Goal: Task Accomplishment & Management: Use online tool/utility

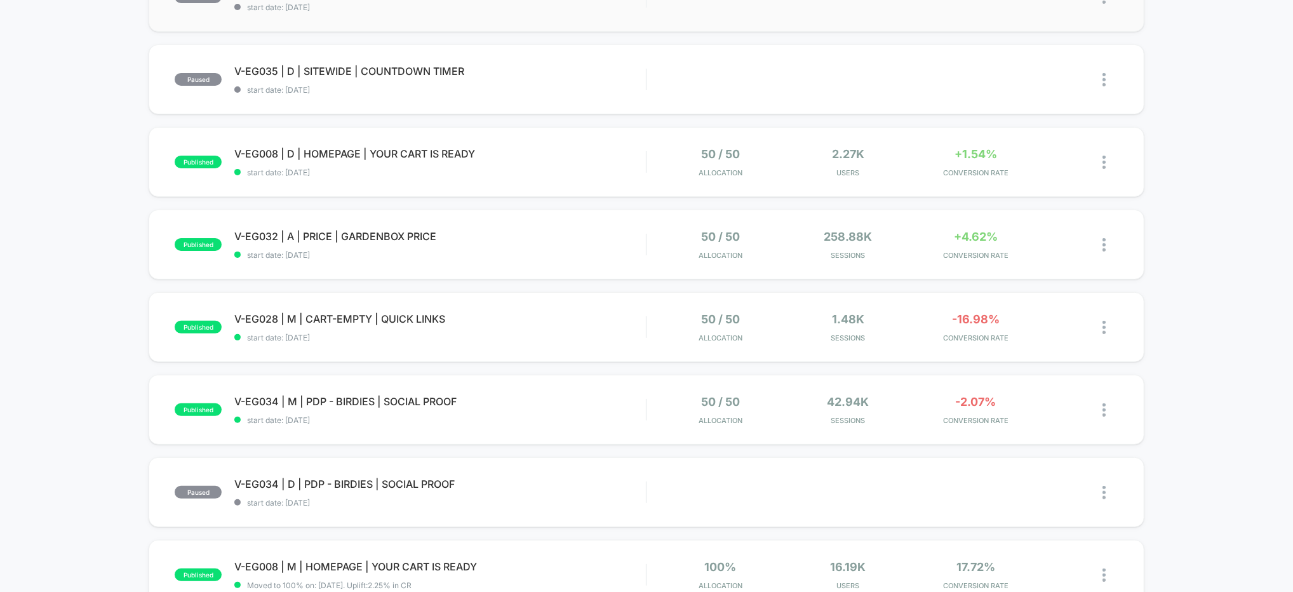
scroll to position [178, 0]
click at [521, 237] on span "V-EG032 | A | PRICE | GARDENBOX PRICE Click to edit experience details" at bounding box center [440, 235] width 412 height 13
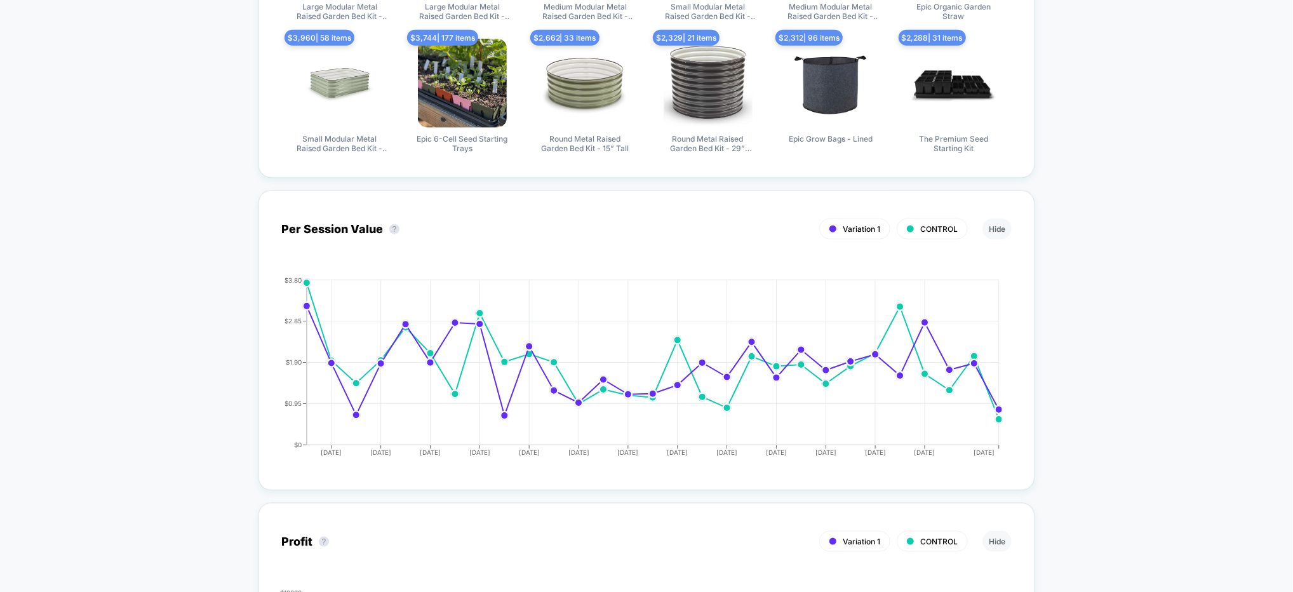
scroll to position [705, 0]
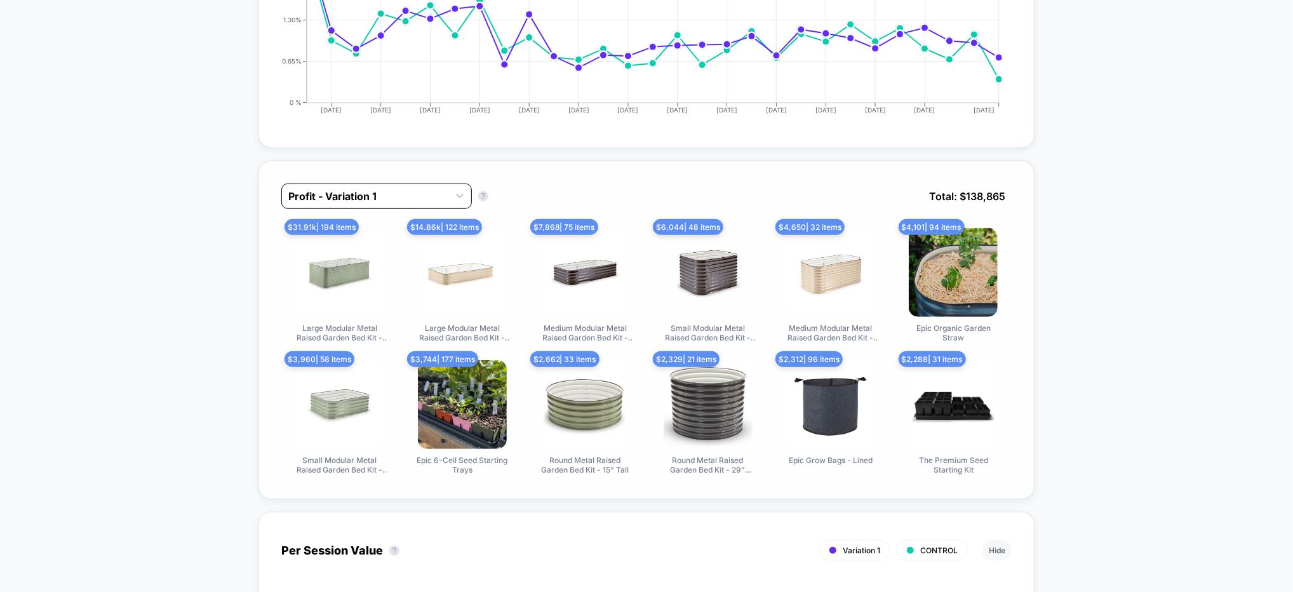
click at [383, 193] on div at bounding box center [365, 196] width 154 height 15
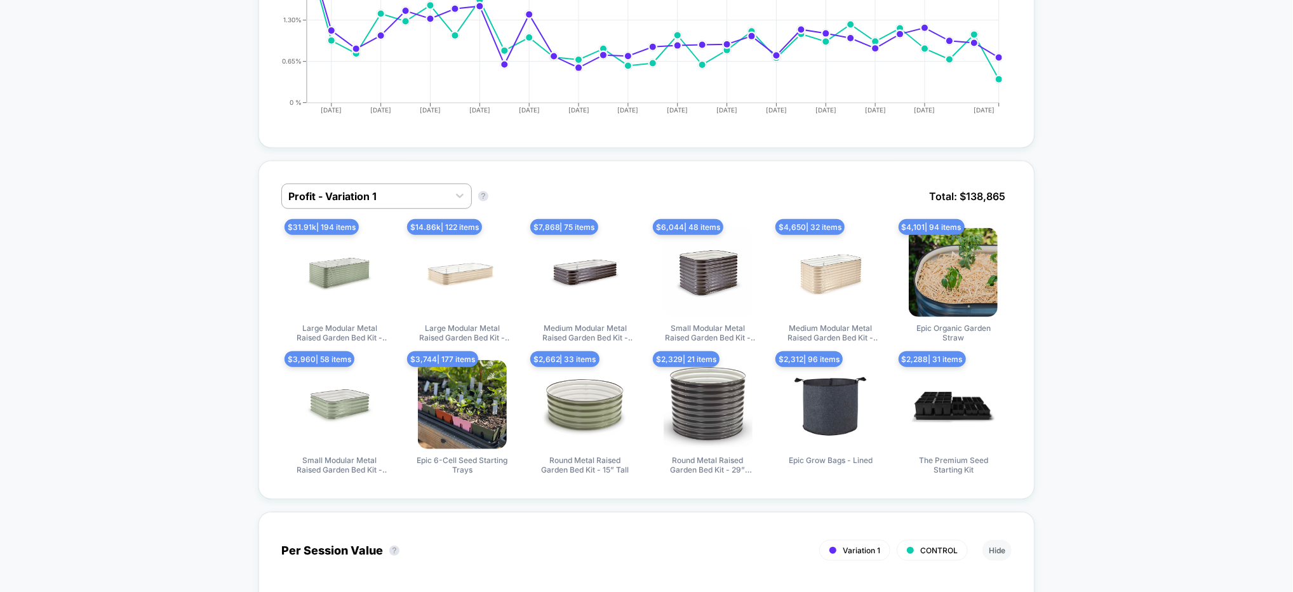
scroll to position [776, 0]
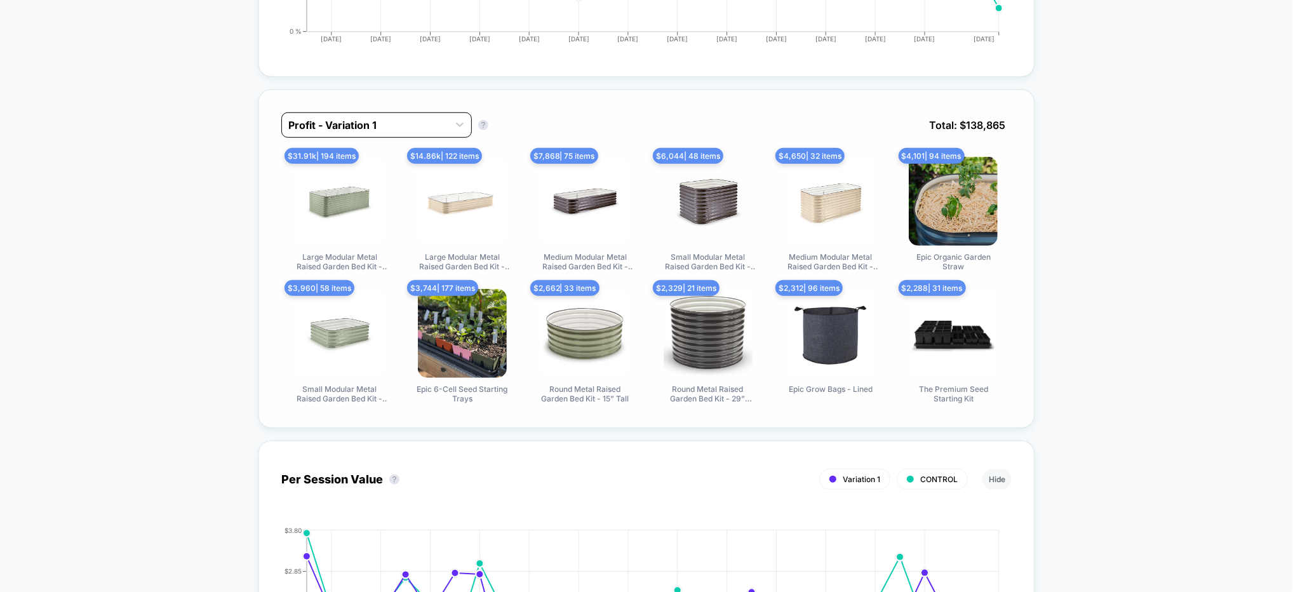
click at [361, 128] on div at bounding box center [365, 124] width 154 height 15
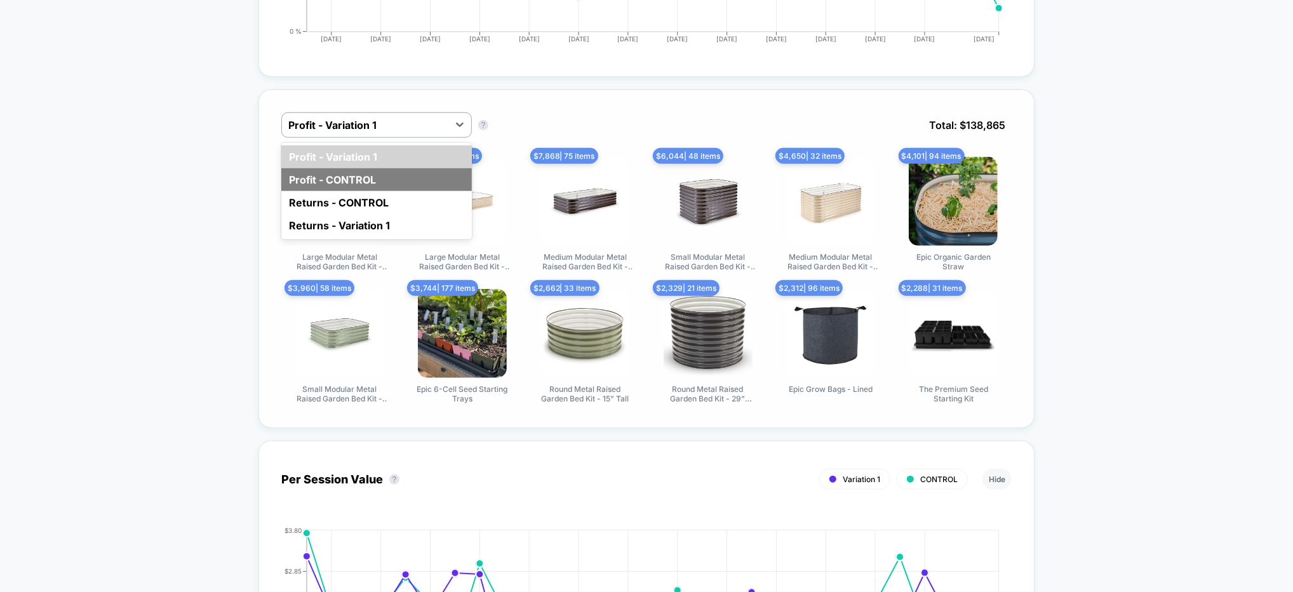
click at [356, 173] on div "Profit - CONTROL" at bounding box center [376, 179] width 191 height 23
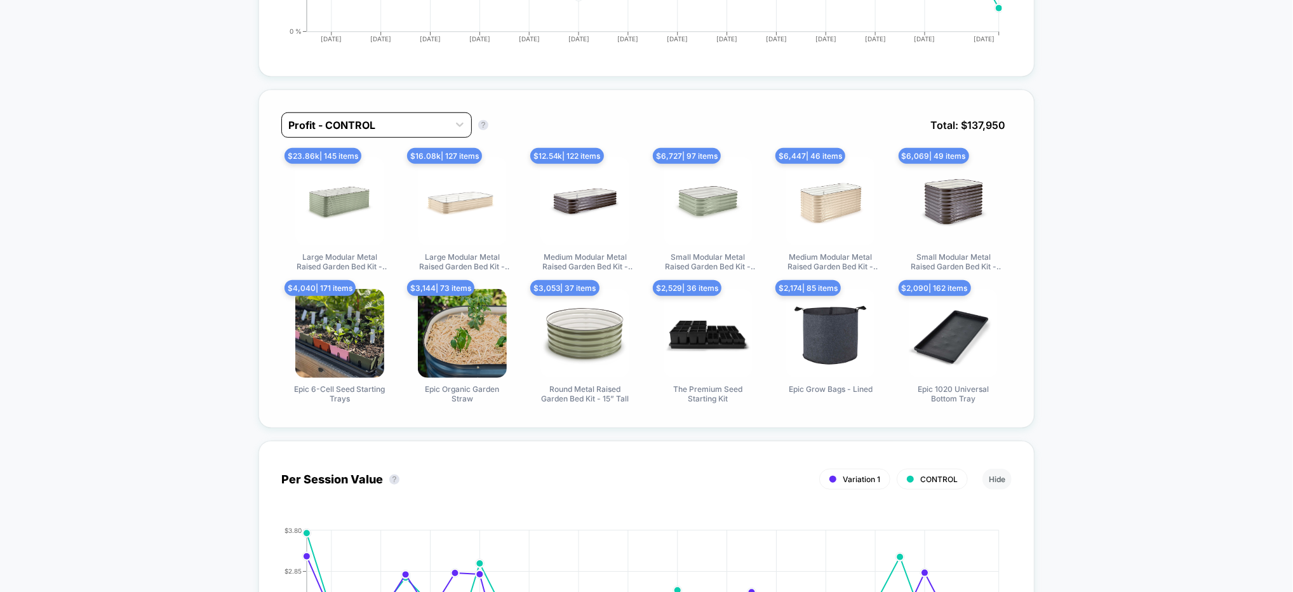
click at [394, 119] on div at bounding box center [365, 124] width 154 height 15
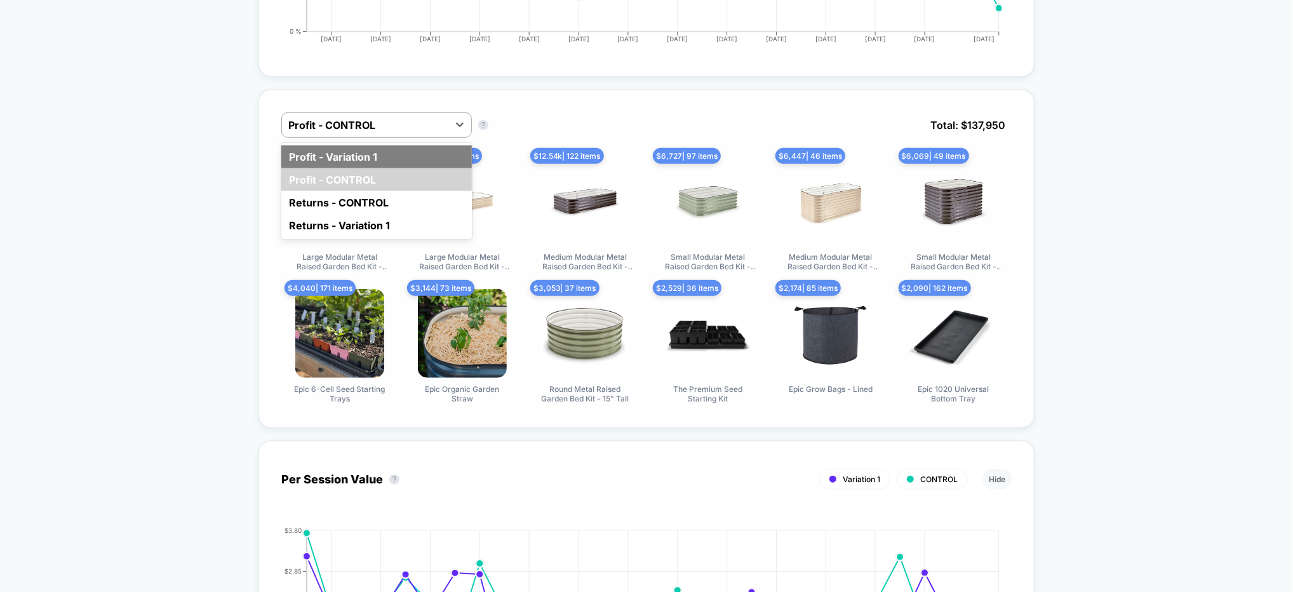
click at [406, 145] on div "Profit - Variation 1" at bounding box center [376, 156] width 191 height 23
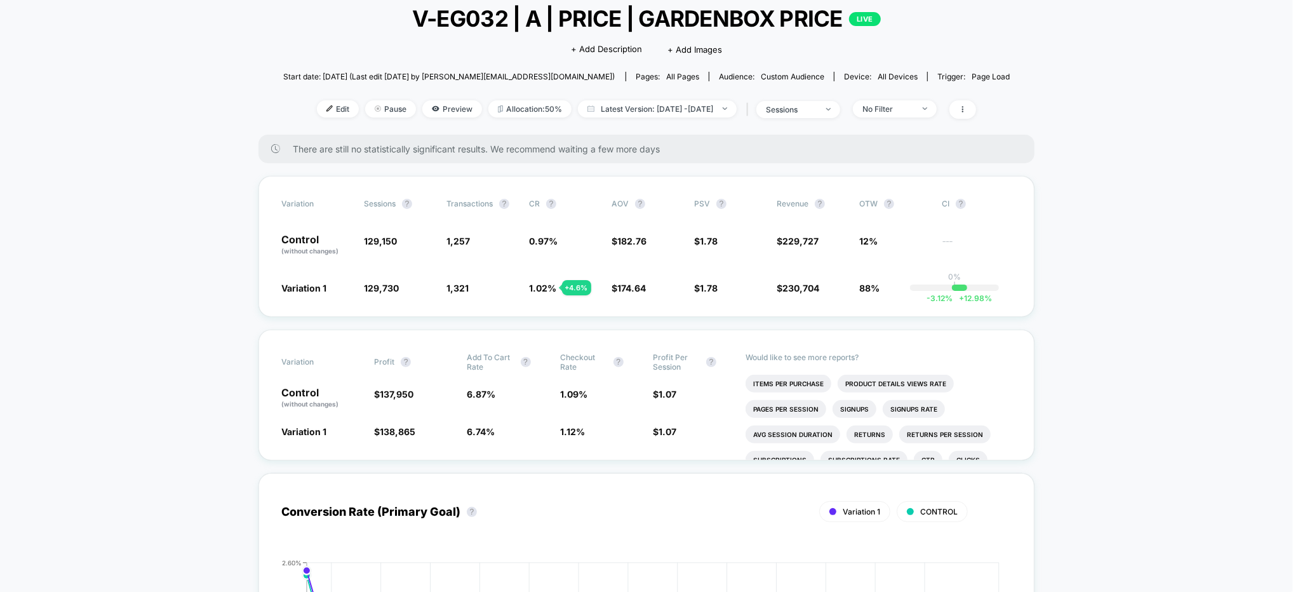
scroll to position [84, 0]
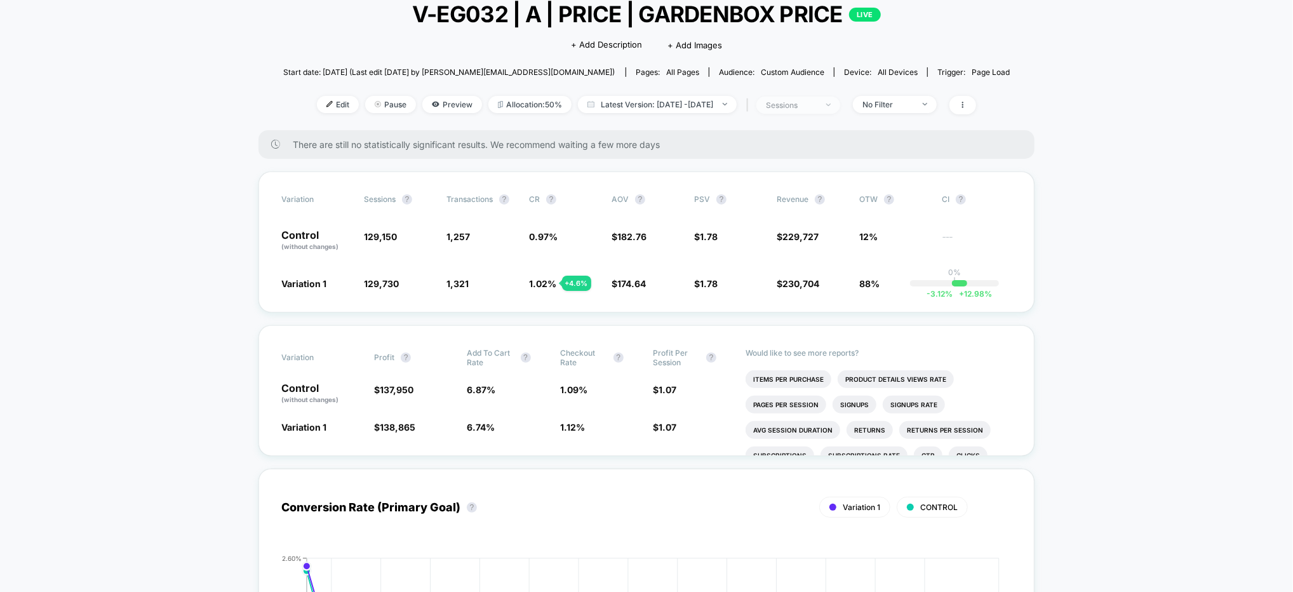
click at [840, 108] on span "sessions" at bounding box center [798, 105] width 84 height 17
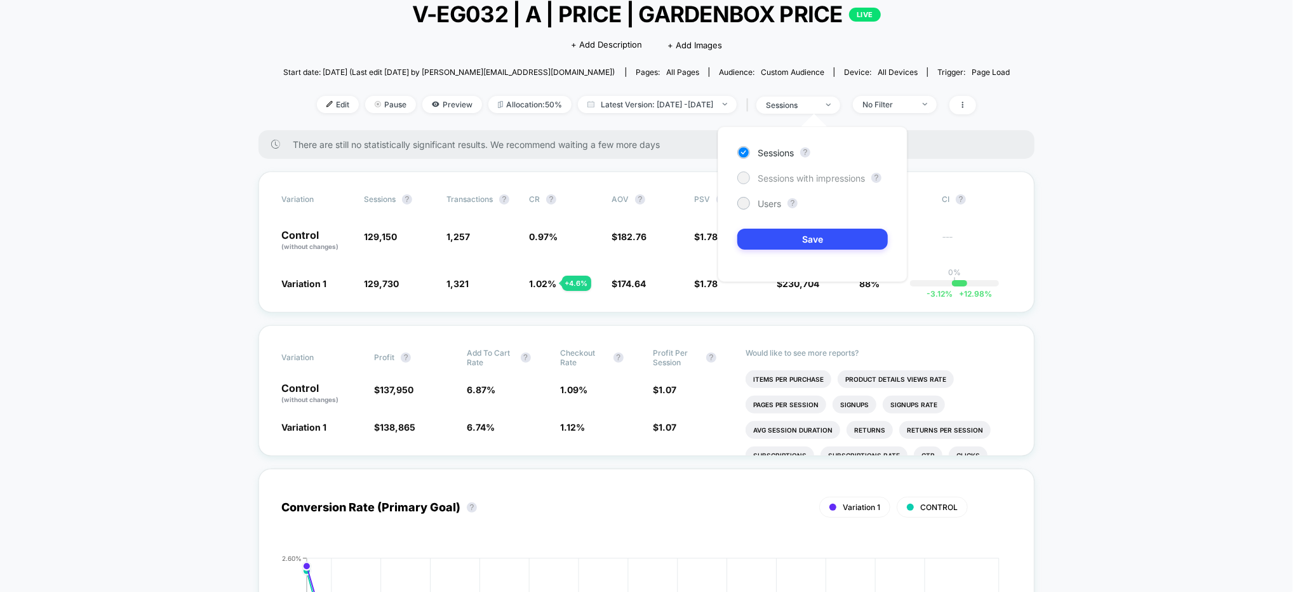
click at [821, 183] on span "Sessions with impressions" at bounding box center [811, 178] width 107 height 11
click at [844, 243] on button "Save" at bounding box center [812, 239] width 151 height 21
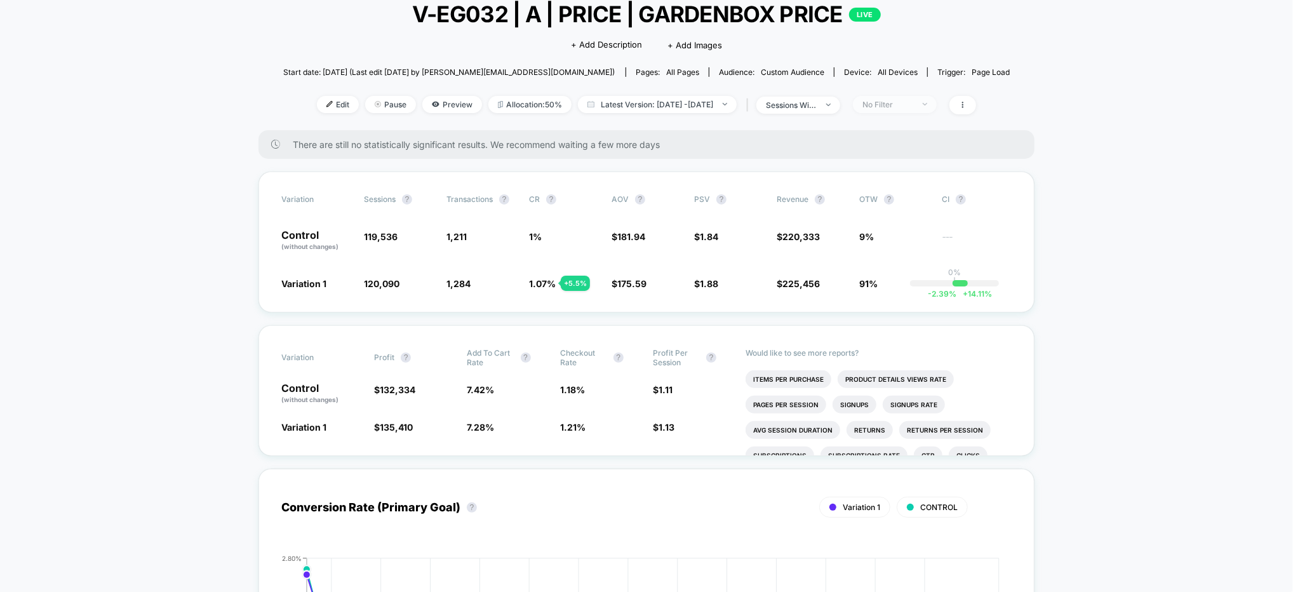
click at [906, 101] on div "No Filter" at bounding box center [887, 105] width 51 height 10
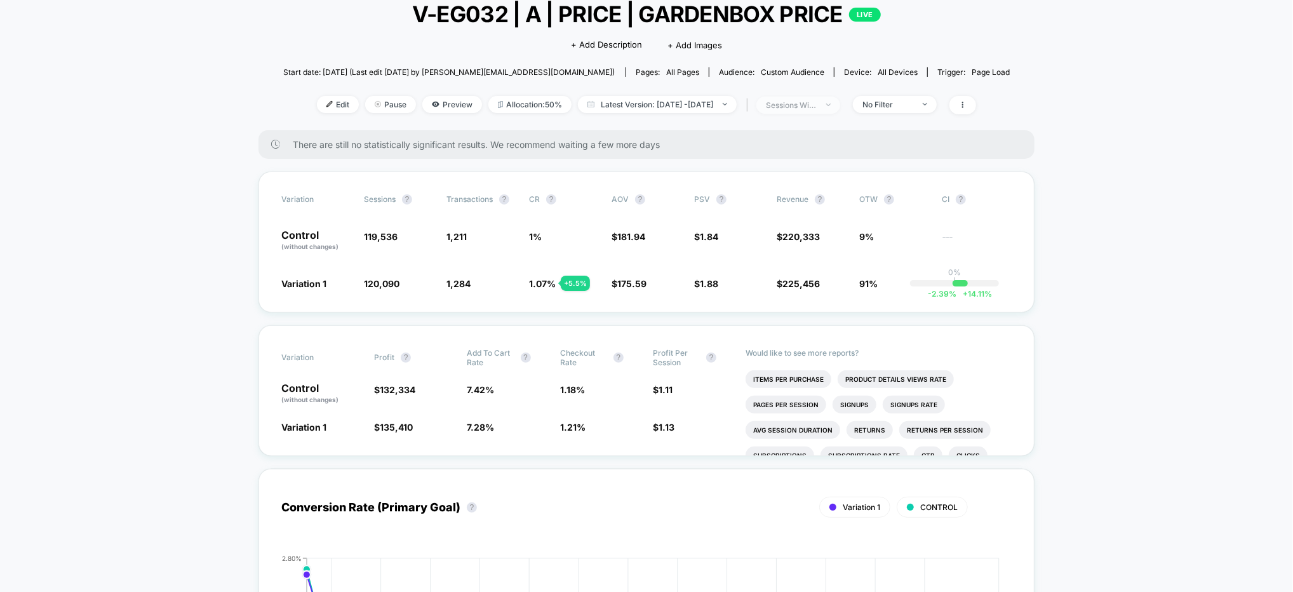
click at [817, 104] on div "sessions with impression" at bounding box center [791, 105] width 51 height 10
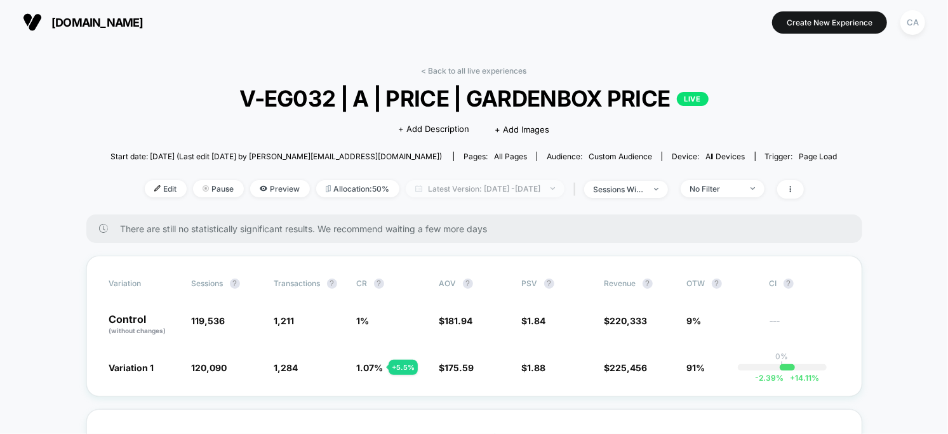
click at [504, 189] on span "Latest Version: Jul 16, 2025 - Aug 13, 2025" at bounding box center [485, 188] width 159 height 17
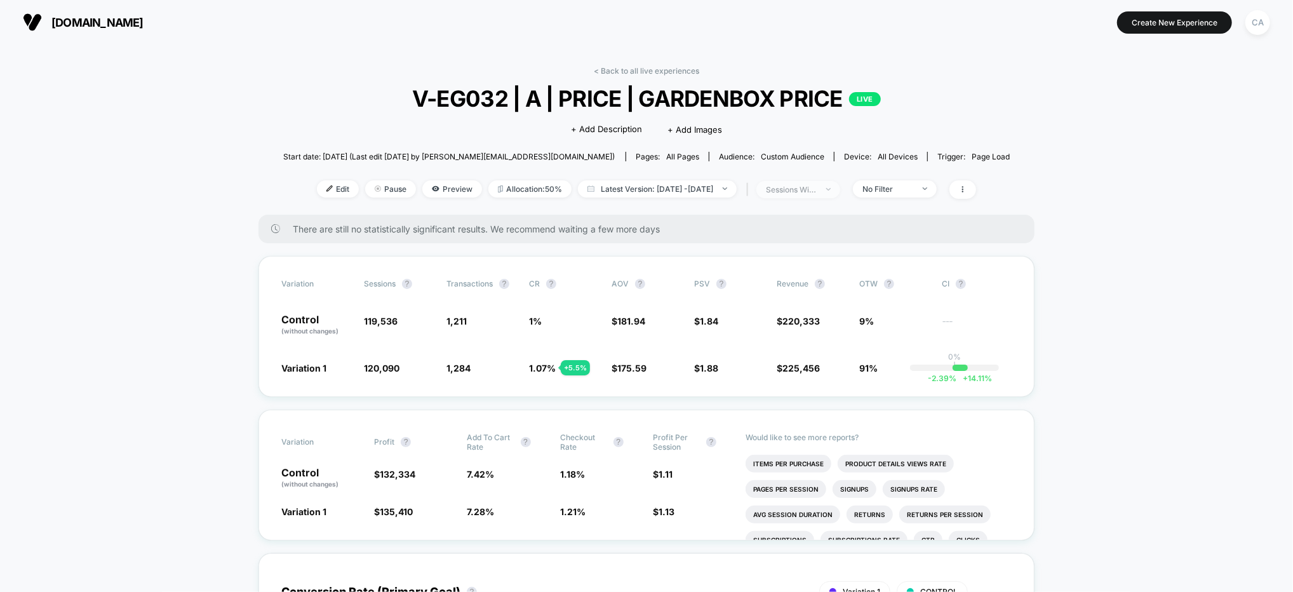
click at [817, 189] on div "sessions with impression" at bounding box center [791, 190] width 51 height 10
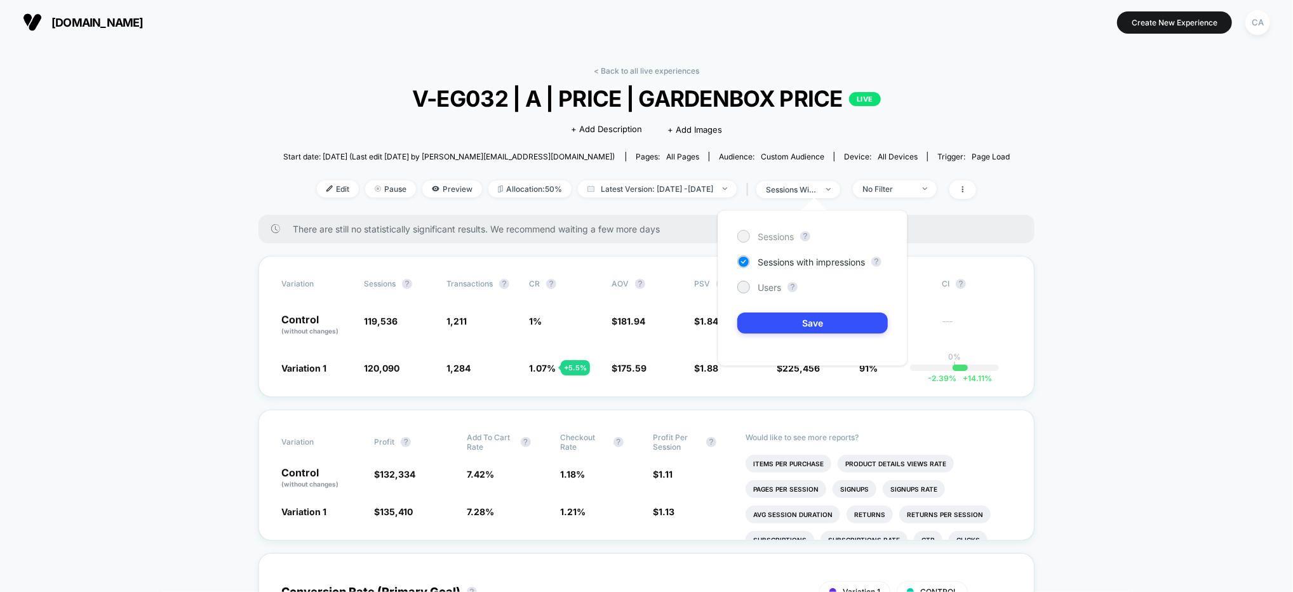
click at [768, 237] on span "Sessions" at bounding box center [776, 236] width 36 height 11
click at [791, 327] on button "Save" at bounding box center [812, 322] width 151 height 21
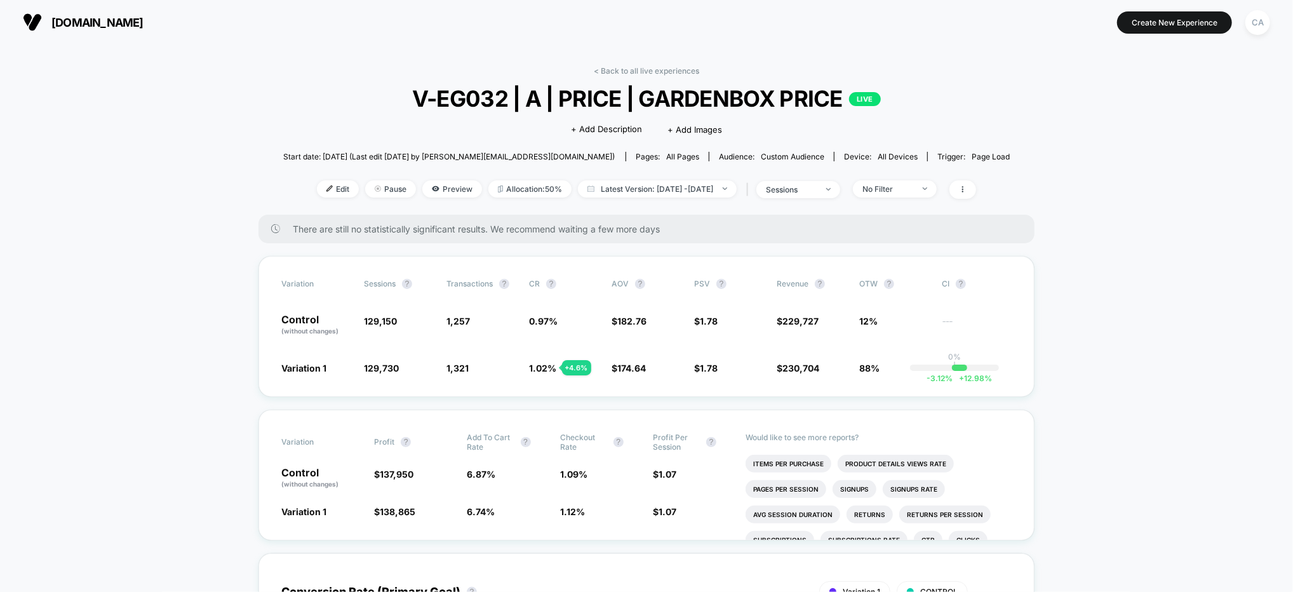
click at [833, 173] on div "< Back to all live experiences V-EG032 | A | PRICE | GARDENBOX PRICE LIVE Click…" at bounding box center [646, 140] width 727 height 149
click at [832, 180] on div "| sessions" at bounding box center [791, 189] width 97 height 18
click at [817, 187] on div "sessions" at bounding box center [791, 190] width 51 height 10
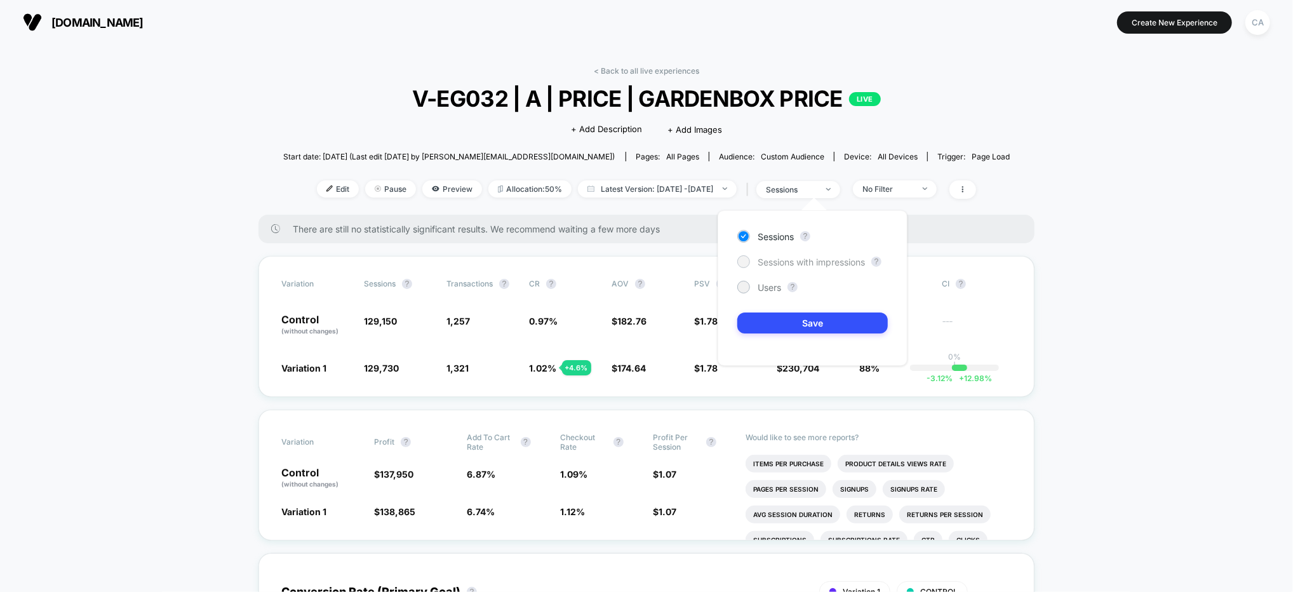
click at [824, 264] on span "Sessions with impressions" at bounding box center [811, 262] width 107 height 11
click at [838, 330] on button "Save" at bounding box center [812, 322] width 151 height 21
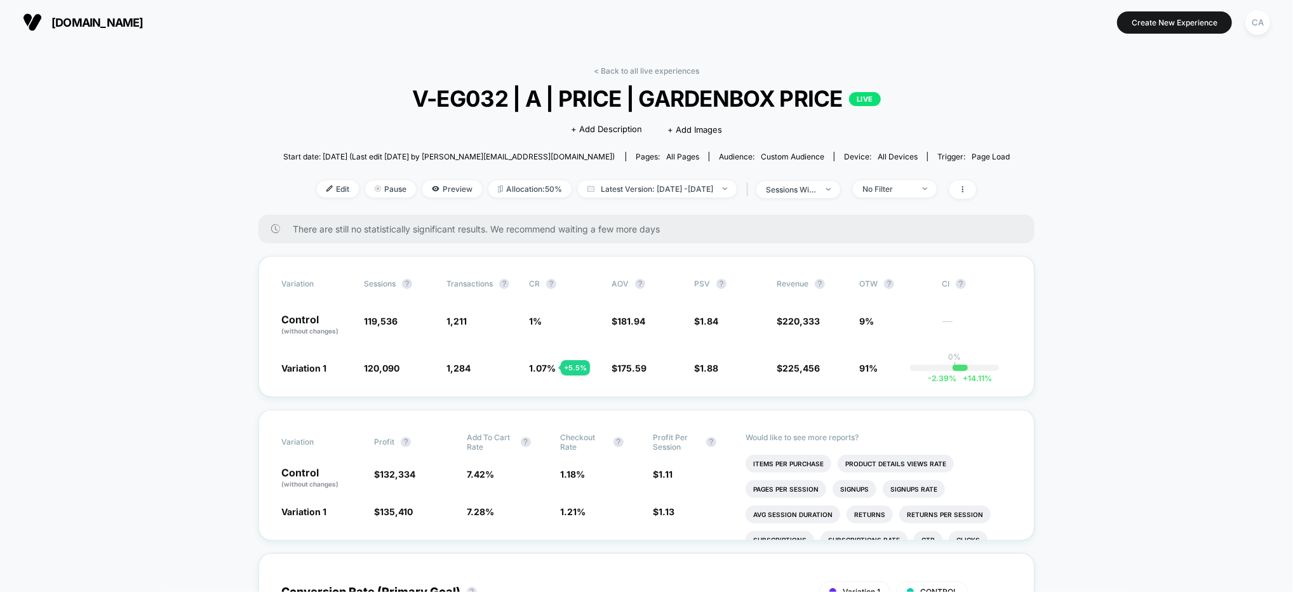
click at [317, 191] on span "Edit" at bounding box center [338, 188] width 42 height 17
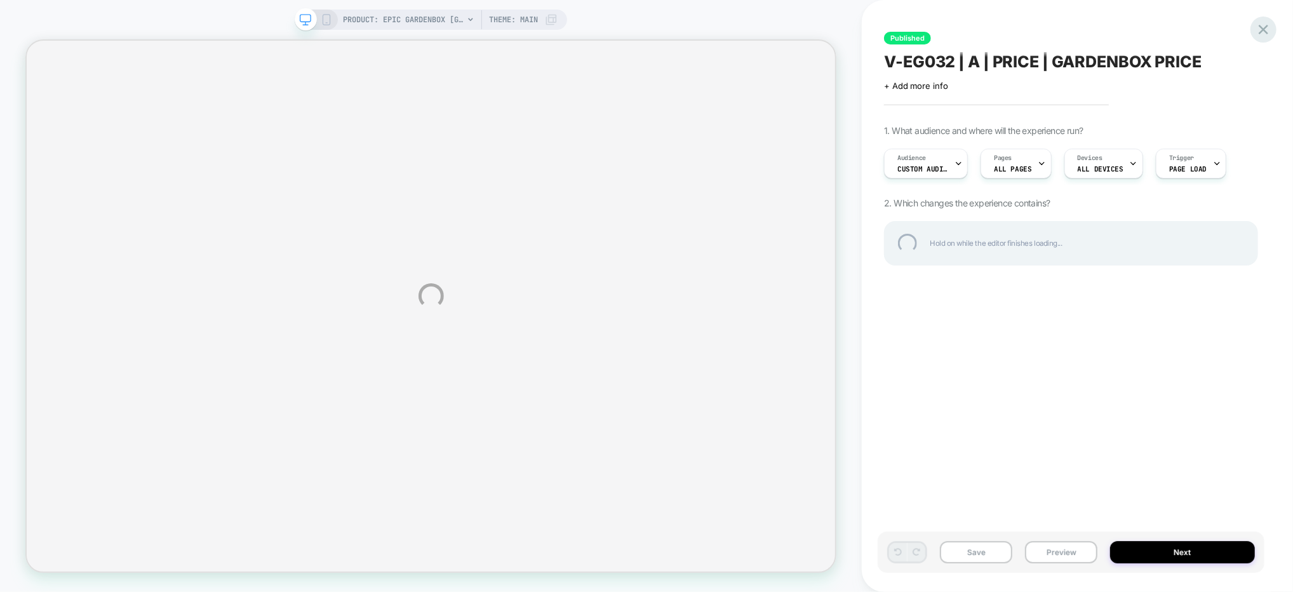
click at [1273, 31] on div at bounding box center [1263, 30] width 26 height 26
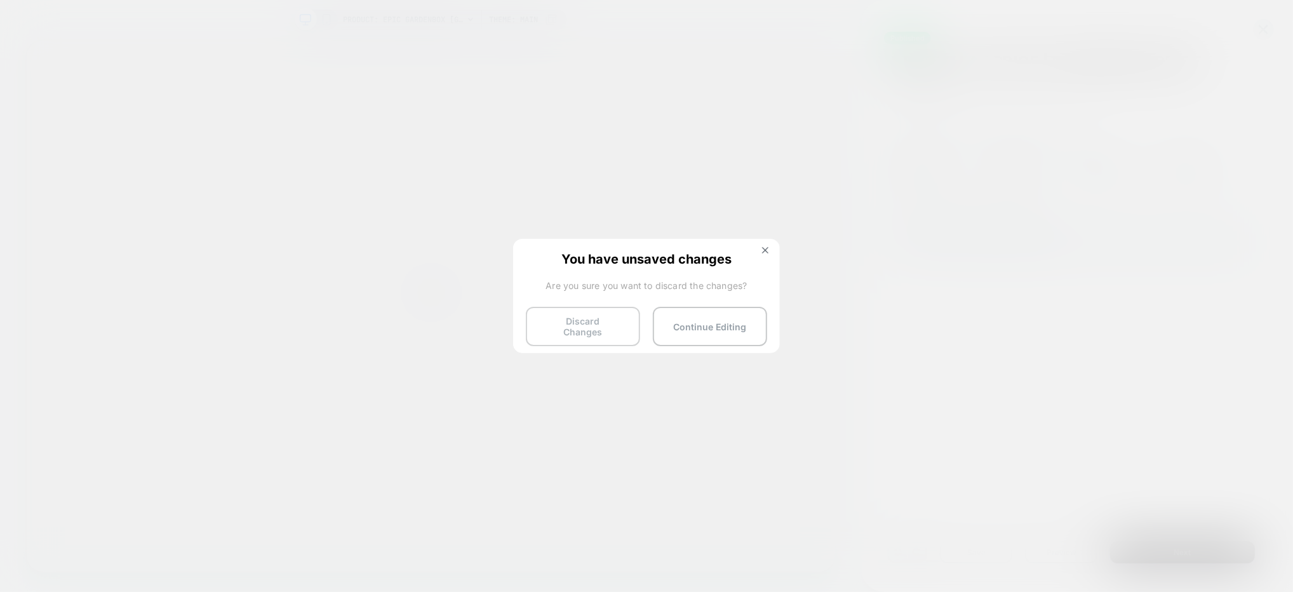
click at [601, 332] on button "Discard Changes" at bounding box center [583, 326] width 114 height 39
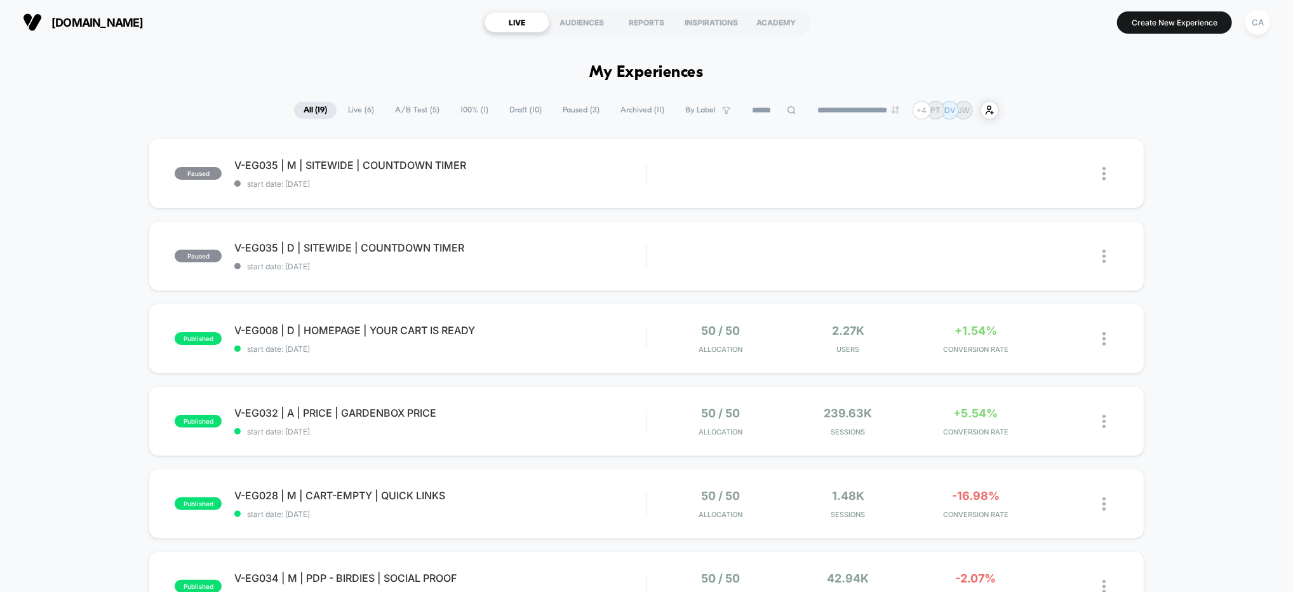
click at [420, 105] on span "A/B Test ( 5 )" at bounding box center [417, 110] width 64 height 17
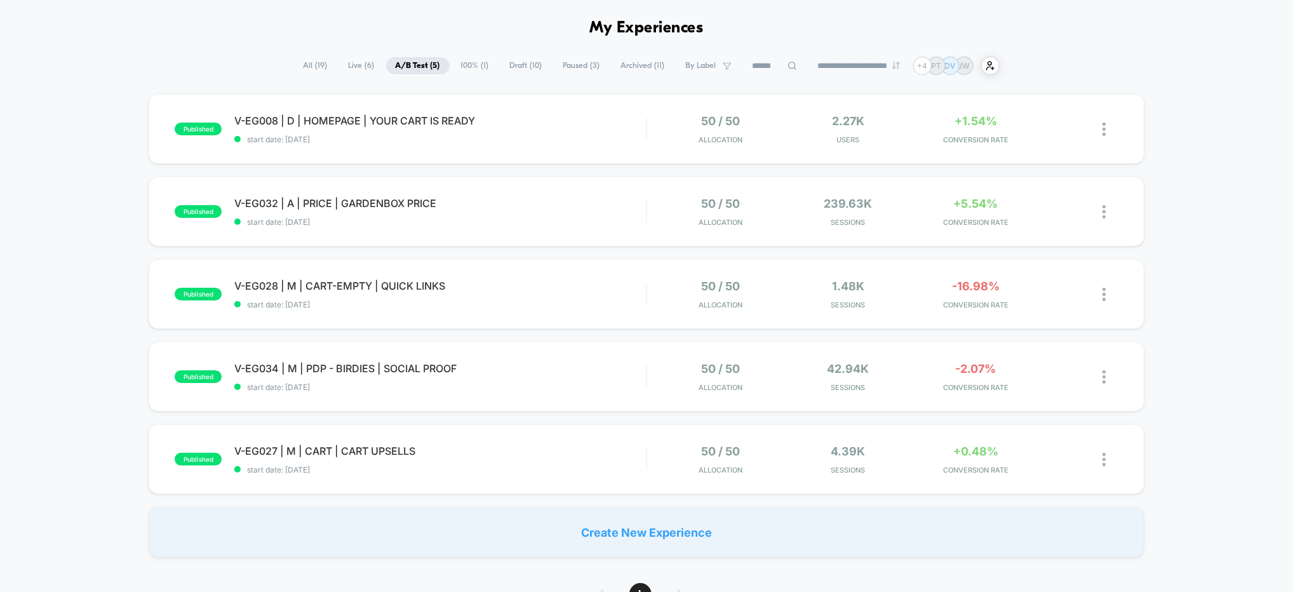
scroll to position [48, 0]
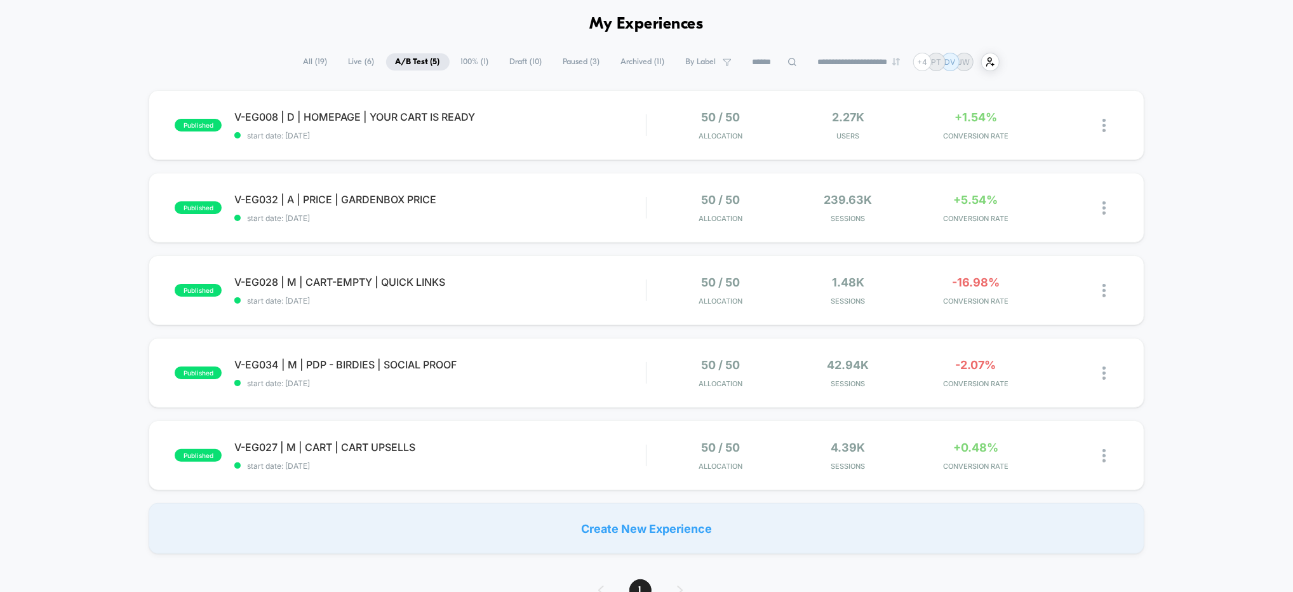
click at [1157, 319] on div "published V-EG008 | D | HOMEPAGE | YOUR CART IS READY start date: 7/16/2025 50 …" at bounding box center [646, 322] width 1293 height 464
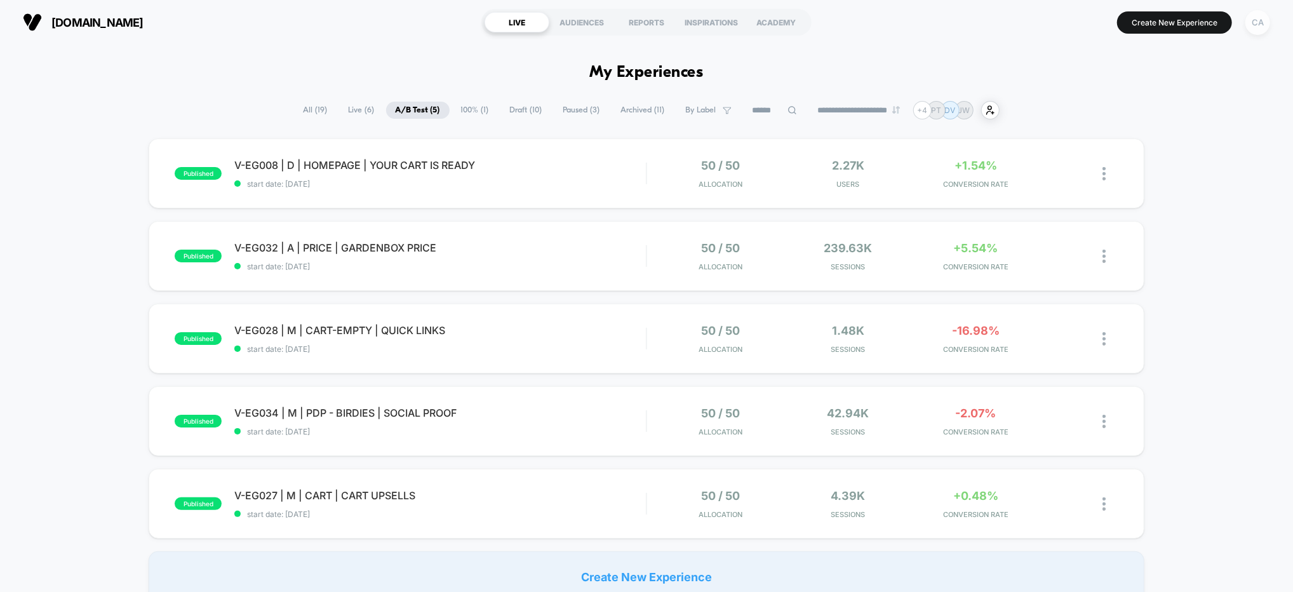
click at [1258, 27] on div "CA" at bounding box center [1257, 22] width 25 height 25
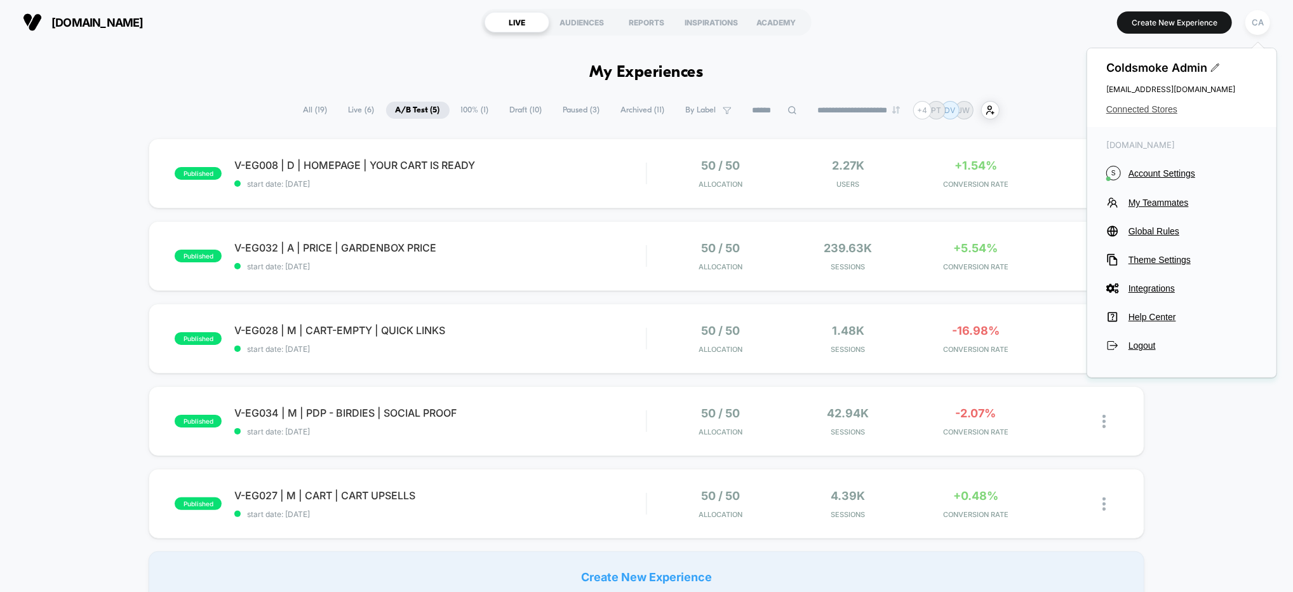
click at [1138, 112] on span "Connected Stores" at bounding box center [1181, 109] width 151 height 10
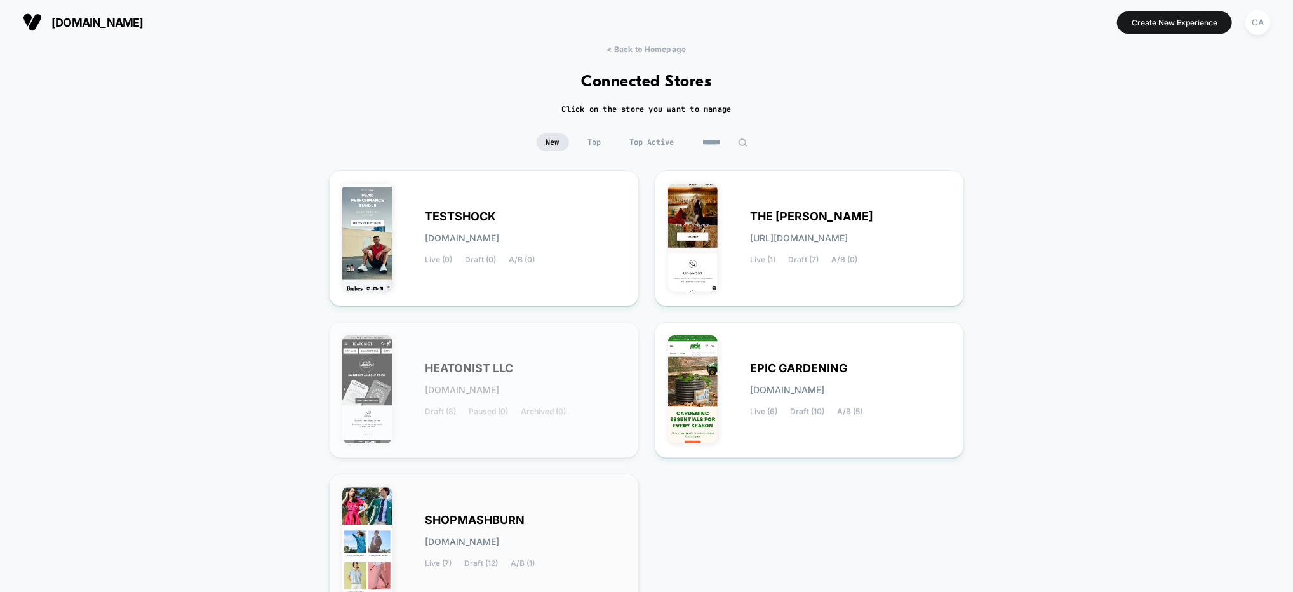
click at [549, 520] on div "SHOPMASHBURN shopmashburn.myshopify.com Live (7) Draft (12) A/B (1)" at bounding box center [525, 542] width 201 height 52
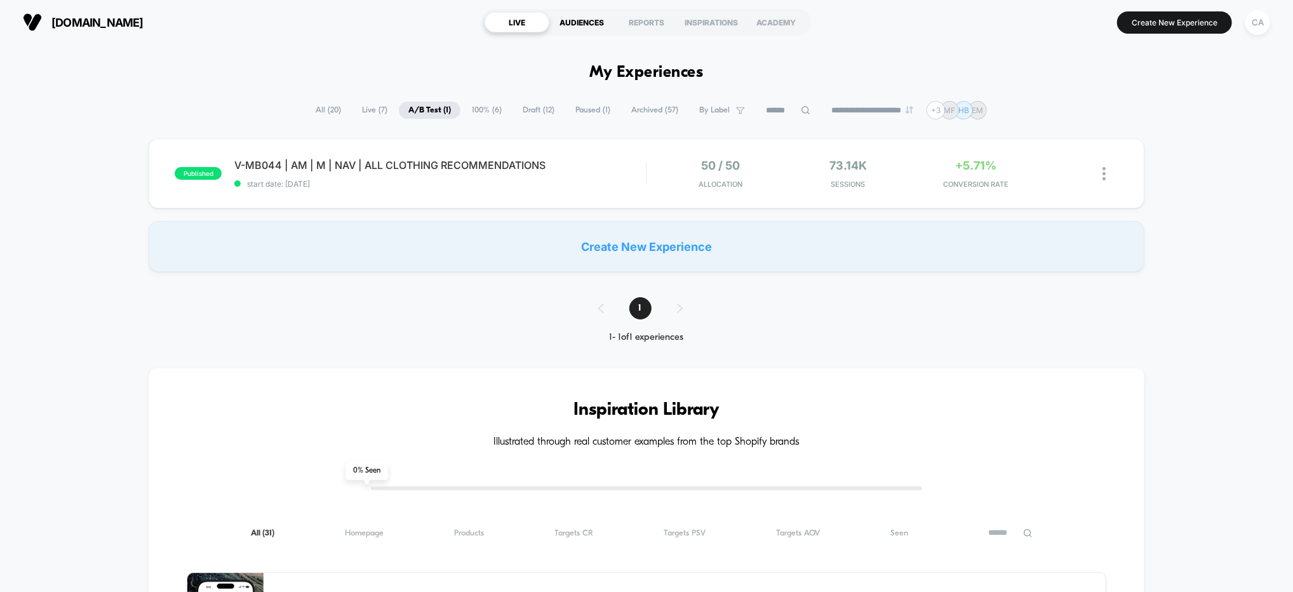
click at [598, 22] on div "AUDIENCES" at bounding box center [581, 22] width 65 height 20
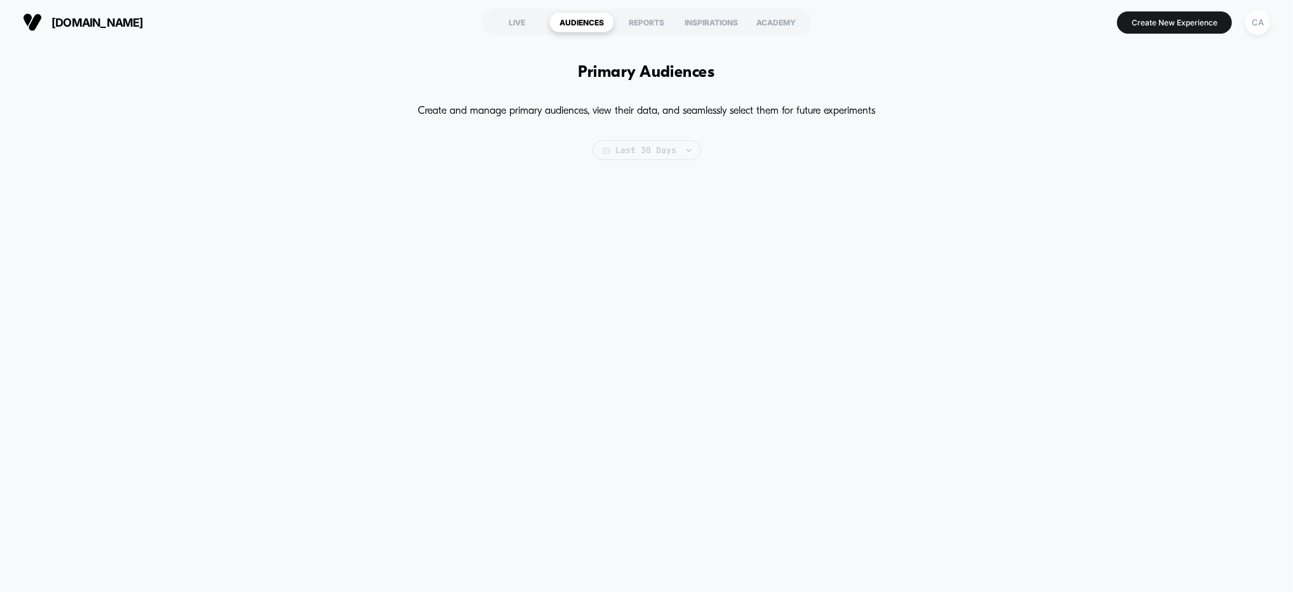
click at [648, 147] on span "Last 30 Days" at bounding box center [647, 150] width 109 height 20
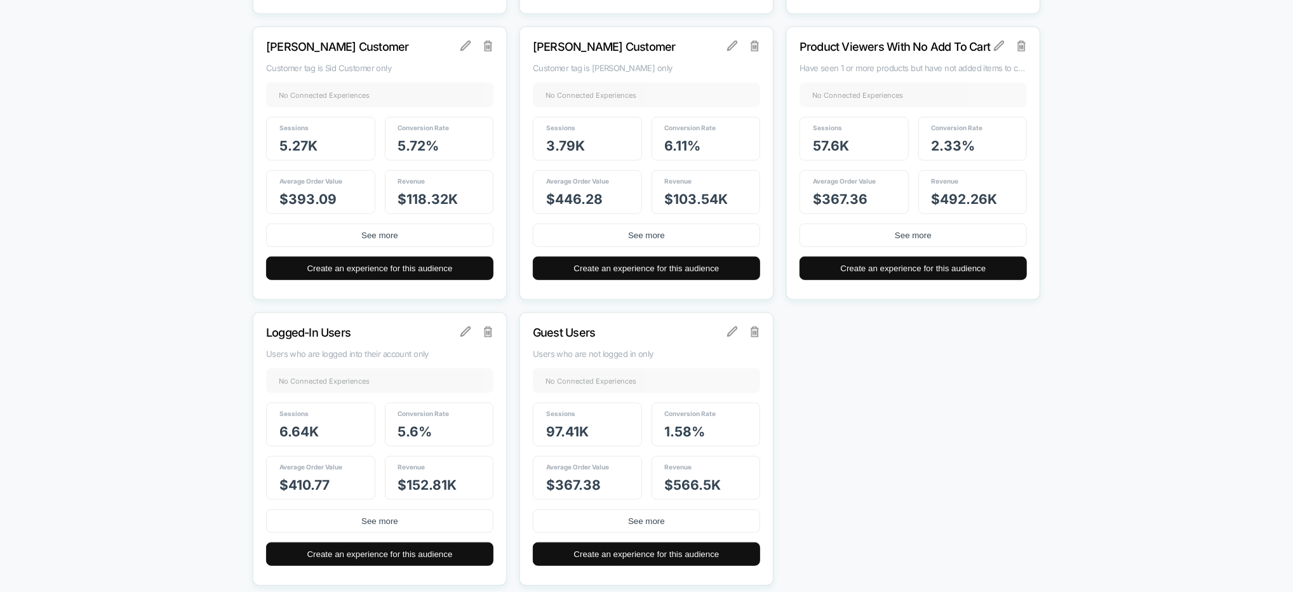
scroll to position [714, 0]
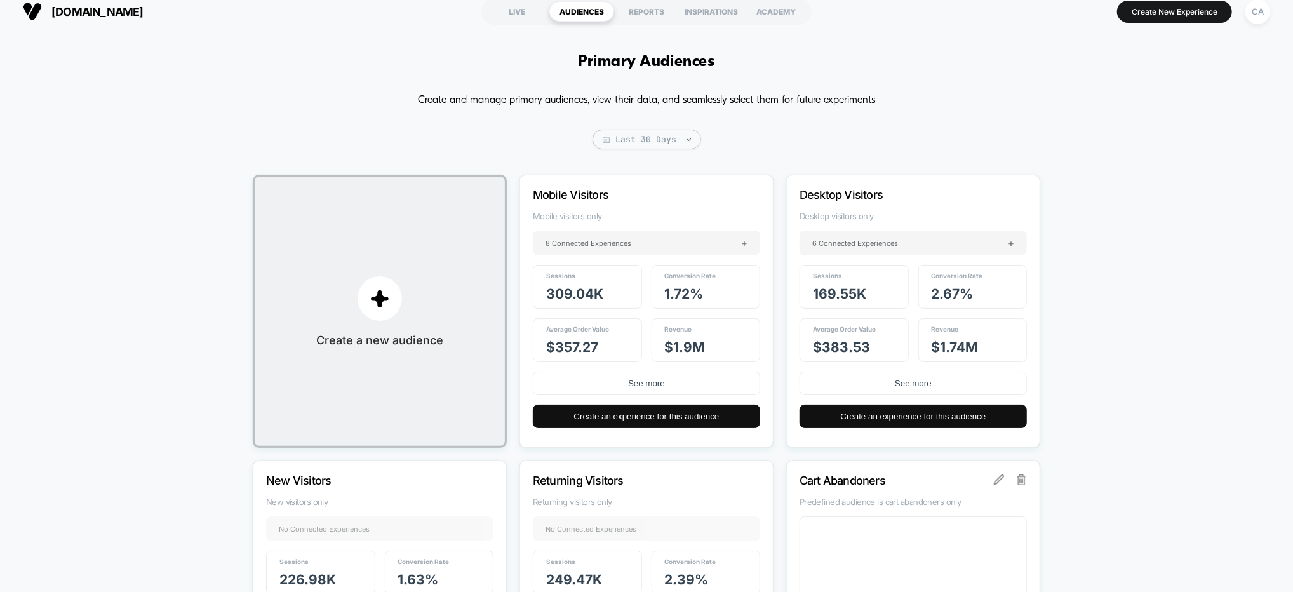
scroll to position [0, 0]
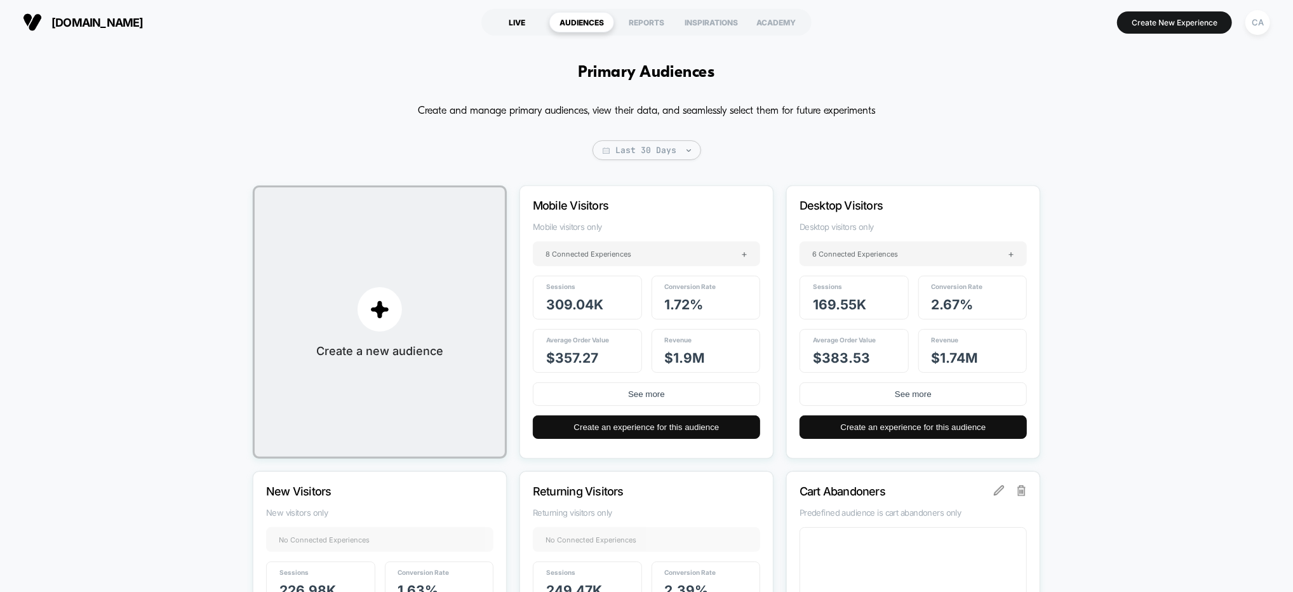
click at [542, 26] on div "LIVE" at bounding box center [517, 22] width 65 height 20
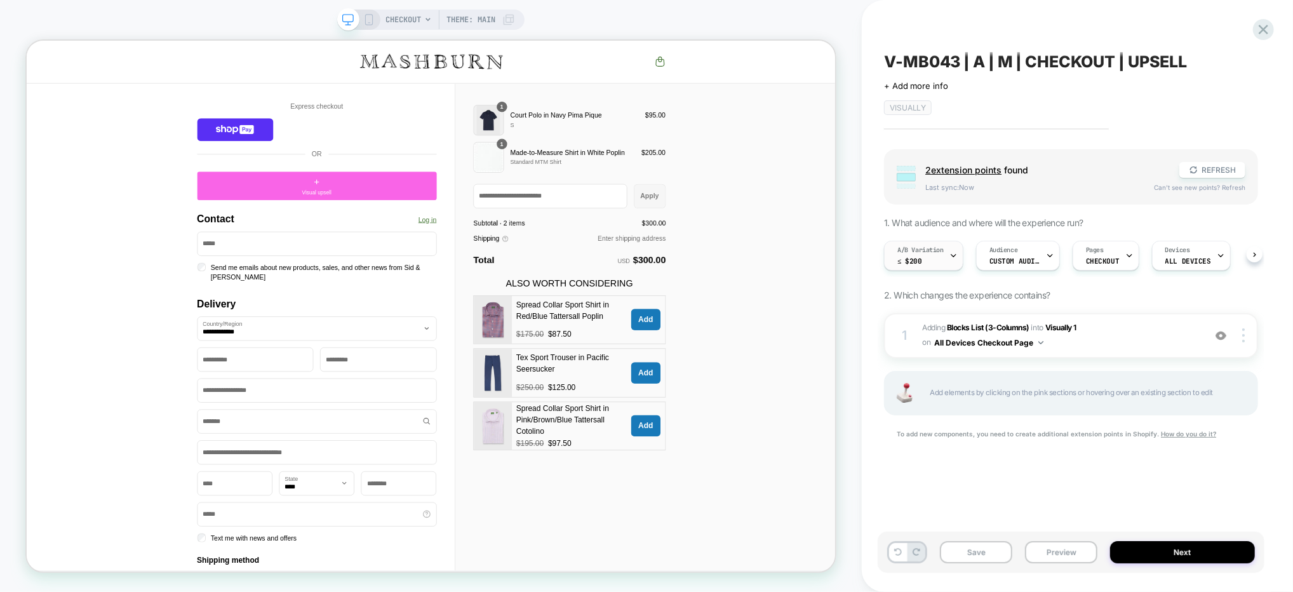
click at [934, 257] on div "A/B Variation ≤ $200" at bounding box center [921, 255] width 72 height 29
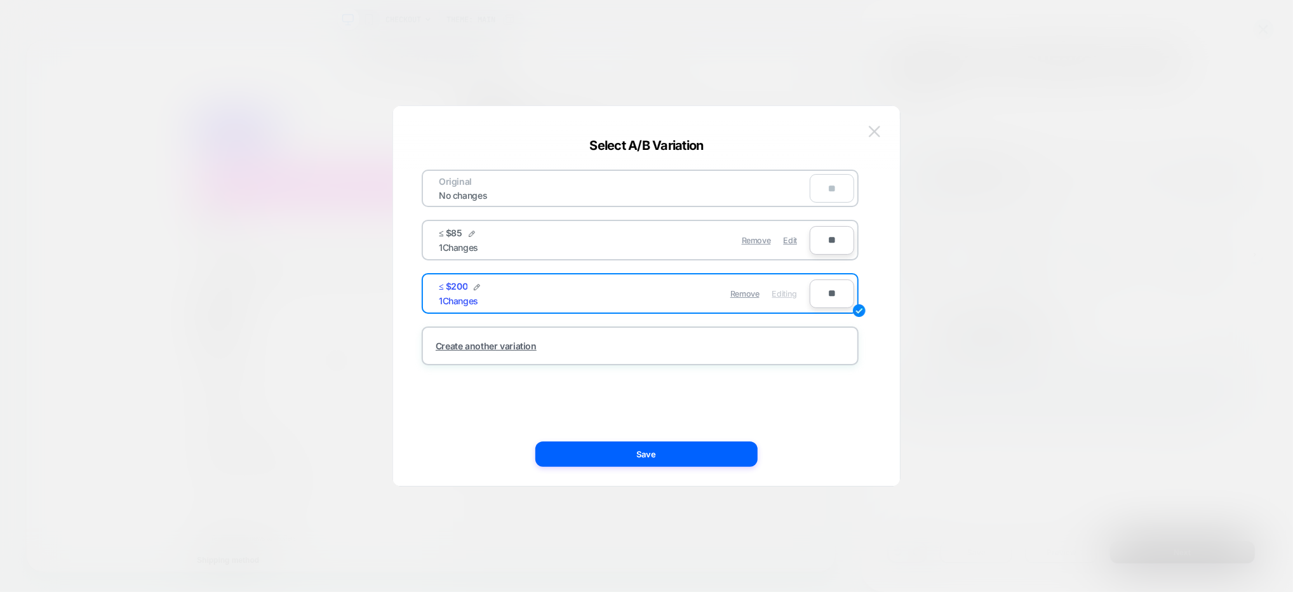
click at [876, 133] on img at bounding box center [874, 131] width 11 height 11
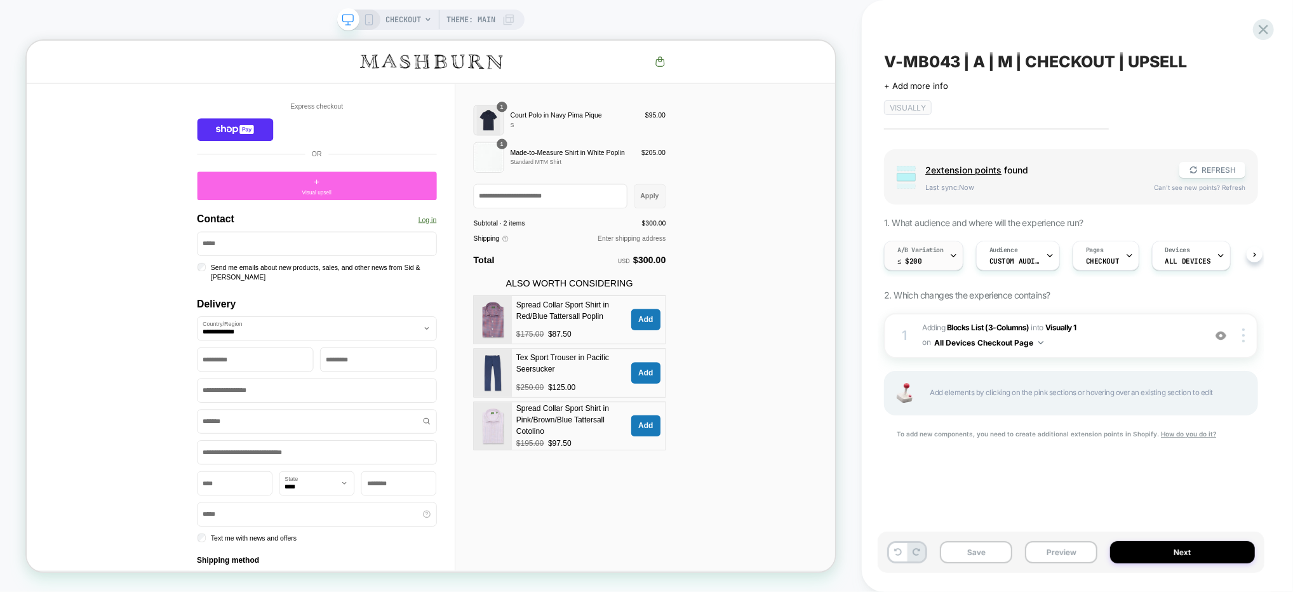
click at [915, 253] on span "A/B Variation" at bounding box center [920, 250] width 46 height 9
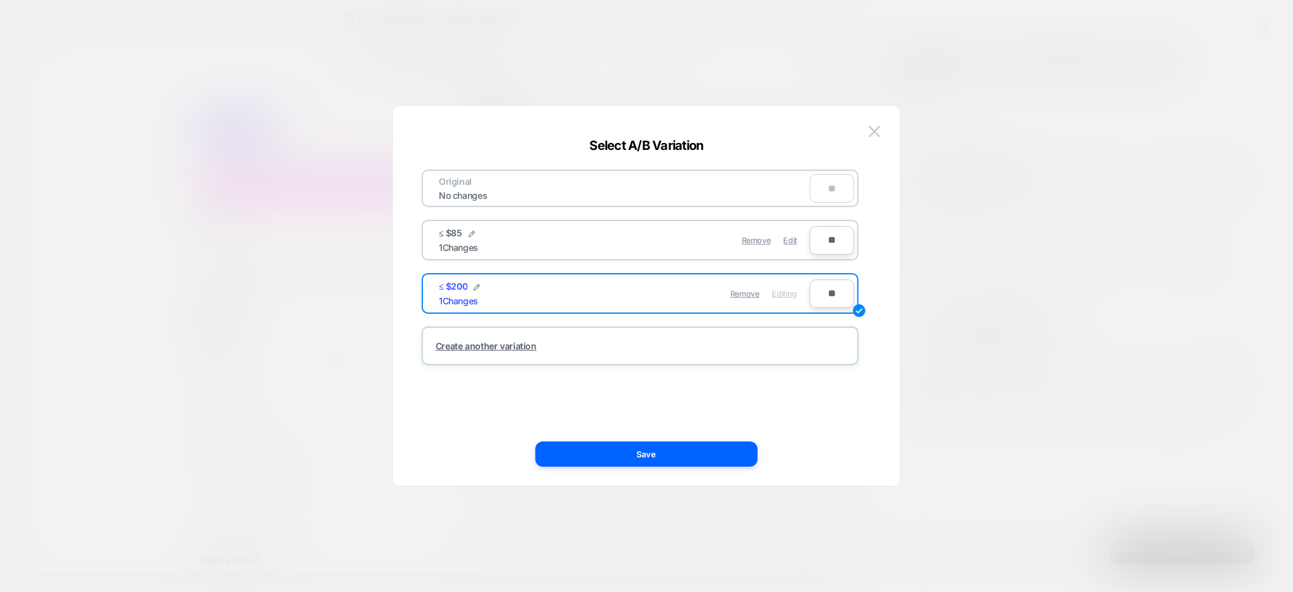
click at [835, 186] on div "**" at bounding box center [832, 188] width 44 height 29
click at [841, 297] on input "**" at bounding box center [832, 293] width 44 height 29
type input "***"
click at [819, 237] on input "**" at bounding box center [832, 240] width 44 height 29
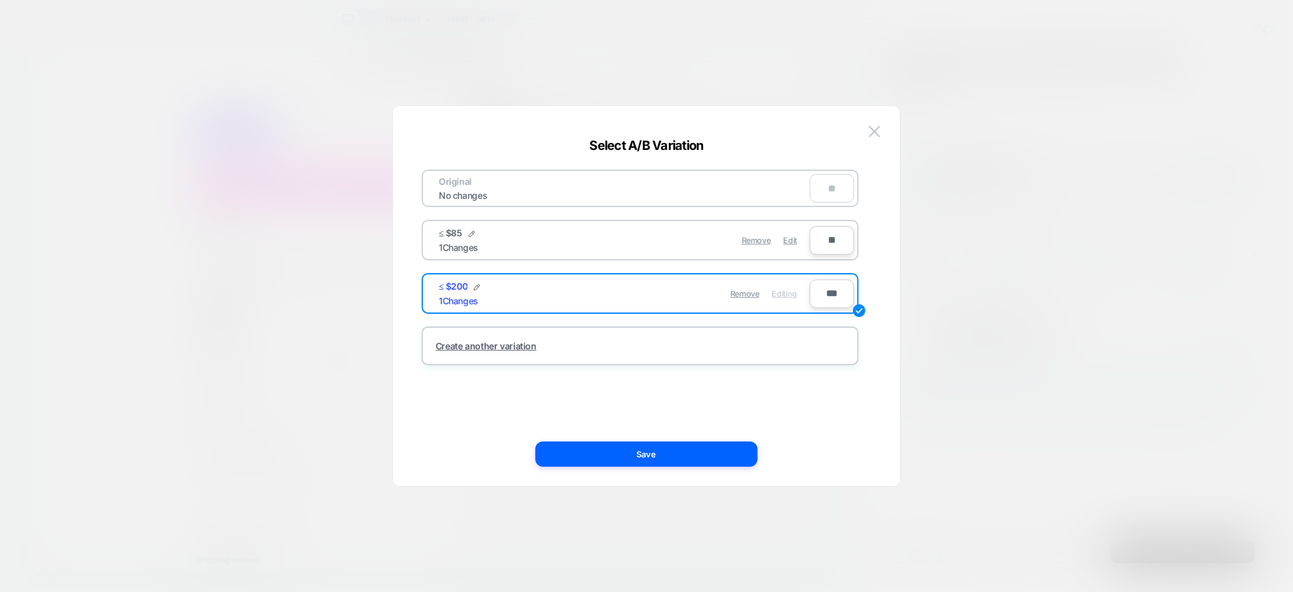
type input "***"
click at [866, 399] on div "Original No changes *** ≤ $85 1 Changes Remove Edit *** ≤ $200 1 Changes Remove…" at bounding box center [640, 295] width 469 height 329
click at [593, 452] on button "Save" at bounding box center [646, 453] width 222 height 25
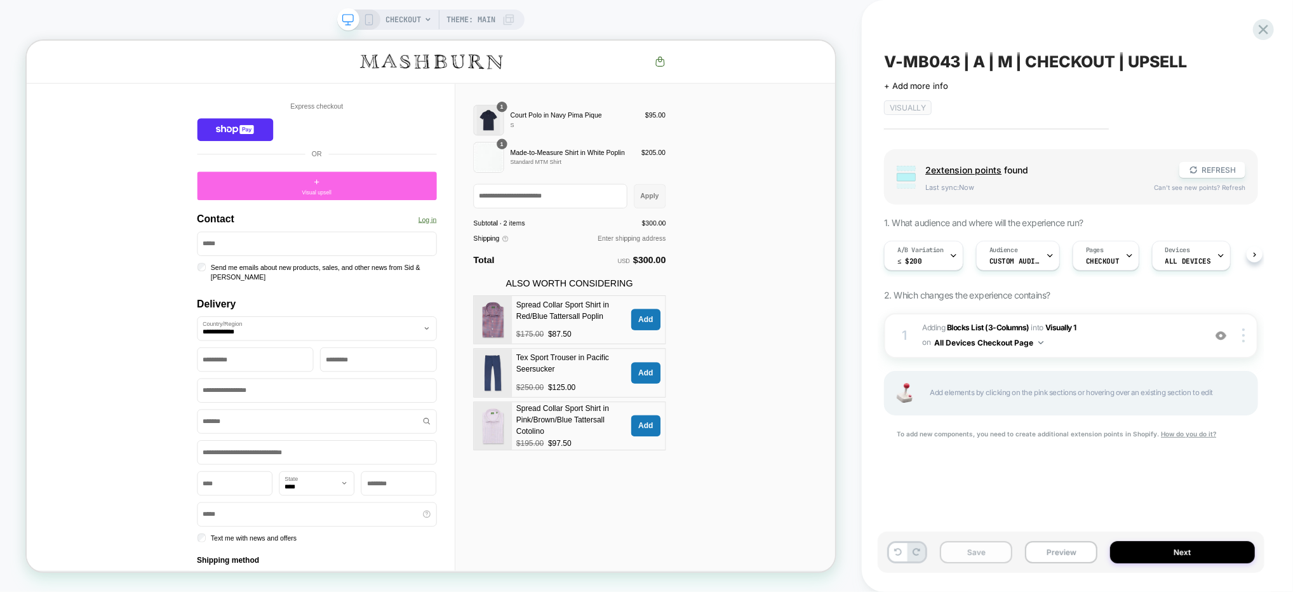
click at [967, 550] on button "Save" at bounding box center [976, 552] width 72 height 22
click at [1123, 550] on button "Next" at bounding box center [1182, 552] width 145 height 22
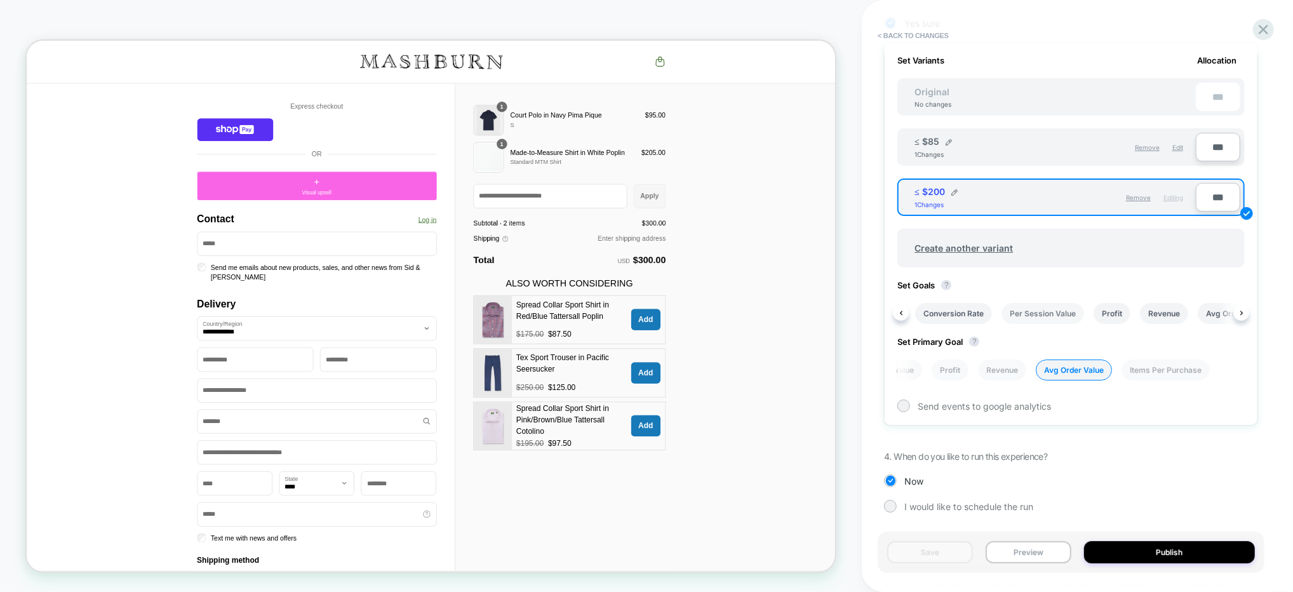
scroll to position [0, 14]
click at [1116, 554] on button "Publish" at bounding box center [1169, 552] width 171 height 22
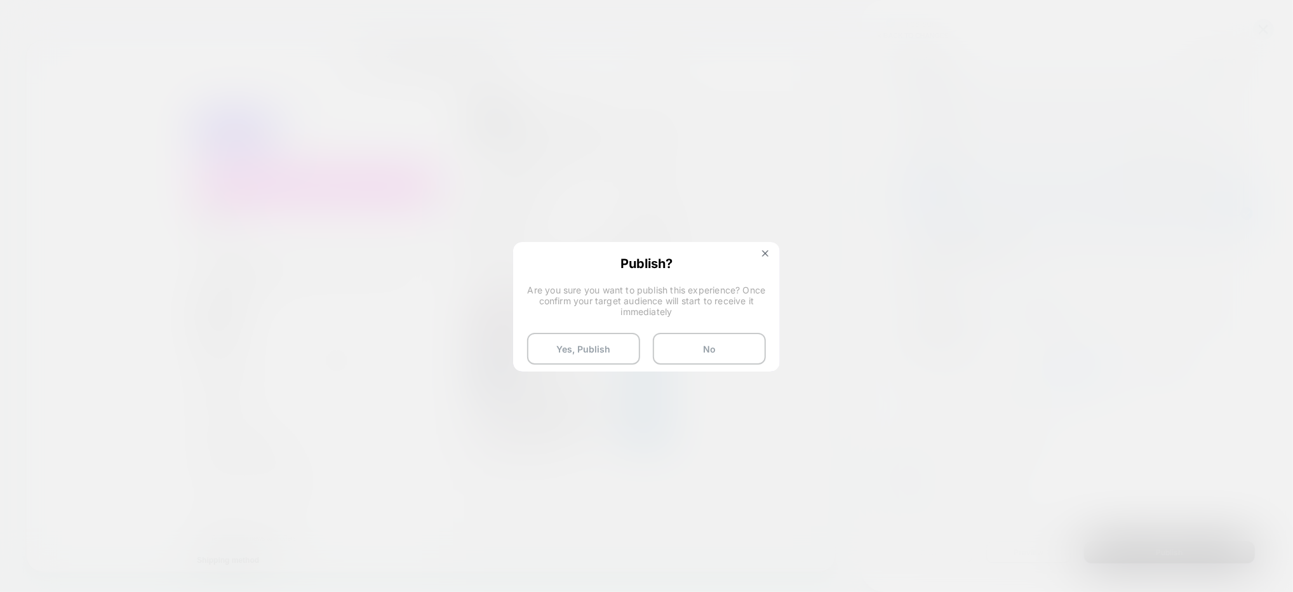
drag, startPoint x: 597, startPoint y: 347, endPoint x: 630, endPoint y: 398, distance: 60.6
click at [596, 347] on button "Yes, Publish" at bounding box center [583, 349] width 113 height 32
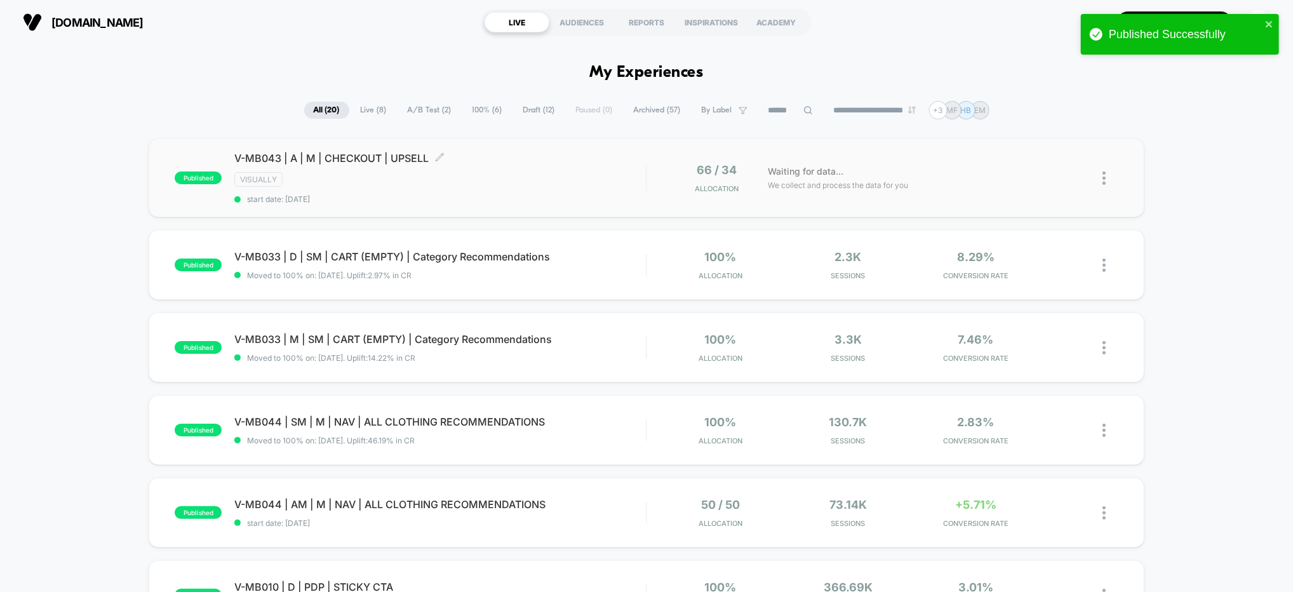
click at [615, 177] on div "VISUALLY" at bounding box center [440, 179] width 412 height 15
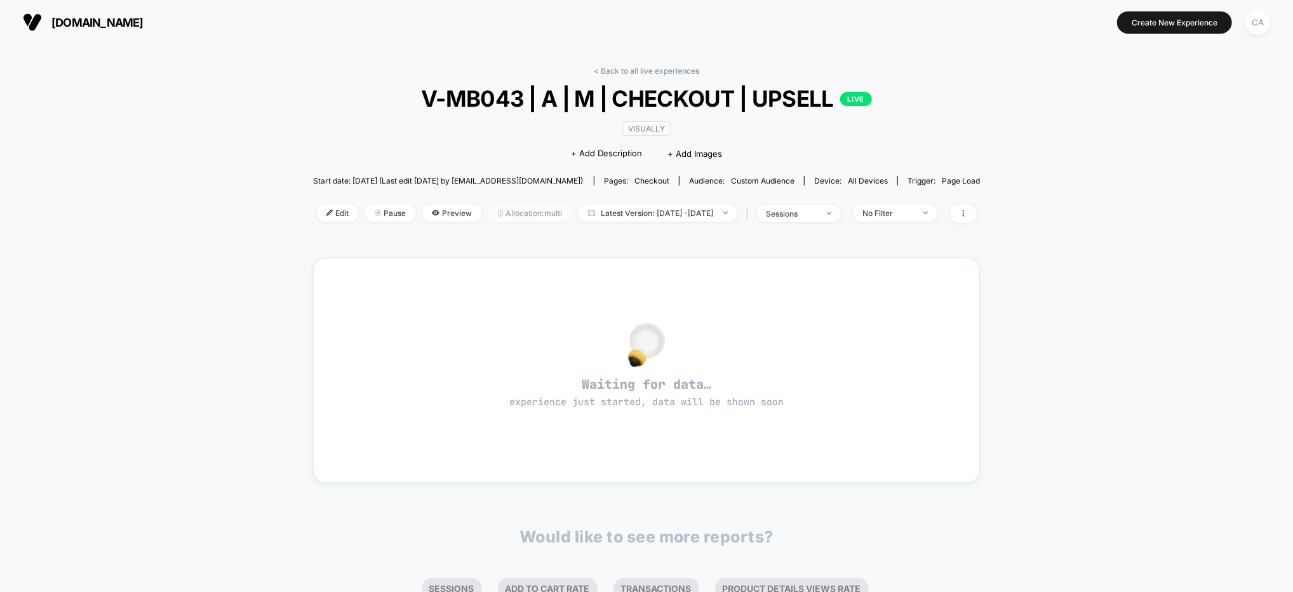
click at [497, 213] on span "Allocation: multi" at bounding box center [530, 212] width 84 height 17
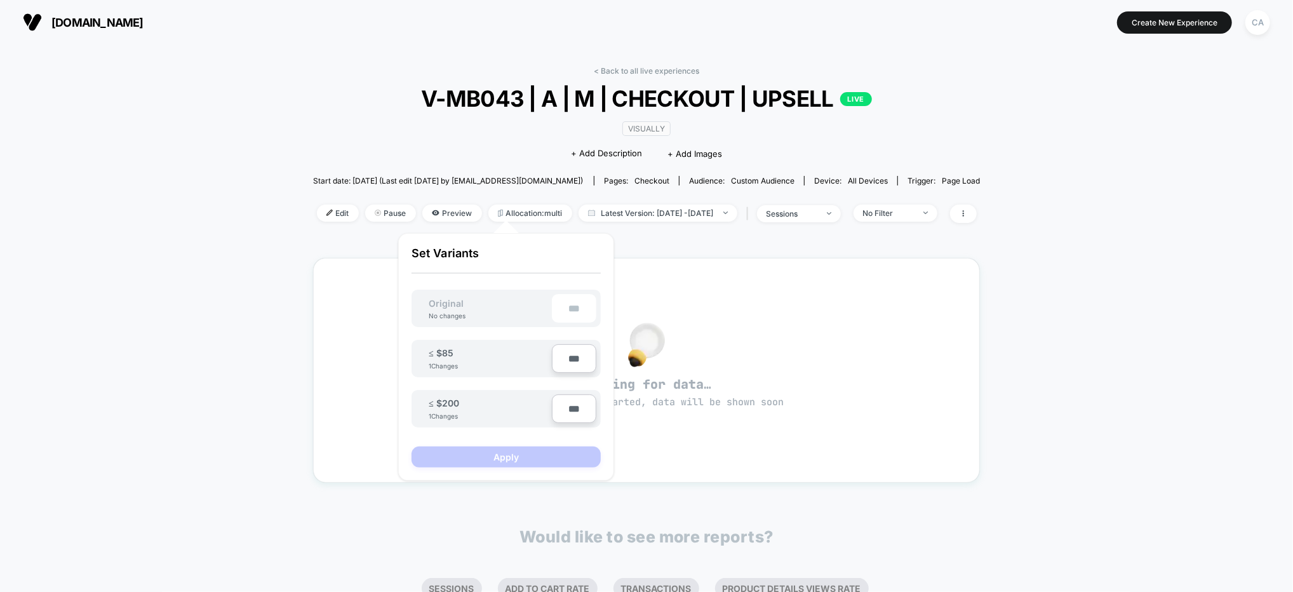
click at [351, 109] on span "V-MB043 | A | M | CHECKOUT | UPSELL LIVE" at bounding box center [646, 98] width 600 height 27
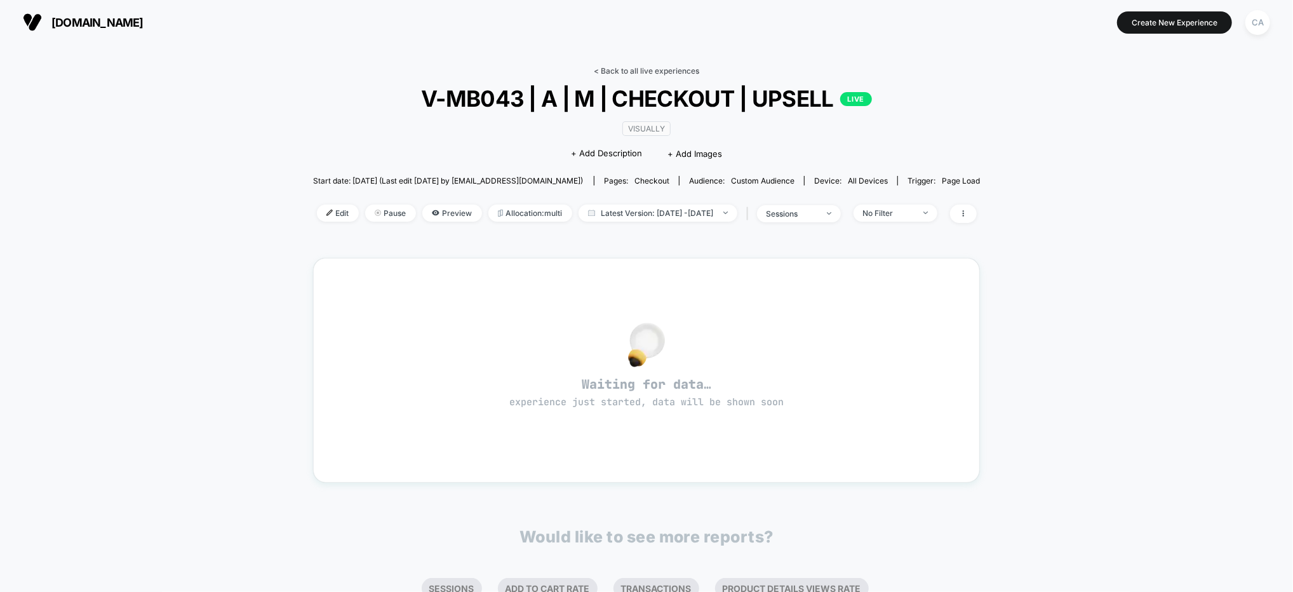
click at [650, 67] on link "< Back to all live experiences" at bounding box center [646, 71] width 105 height 10
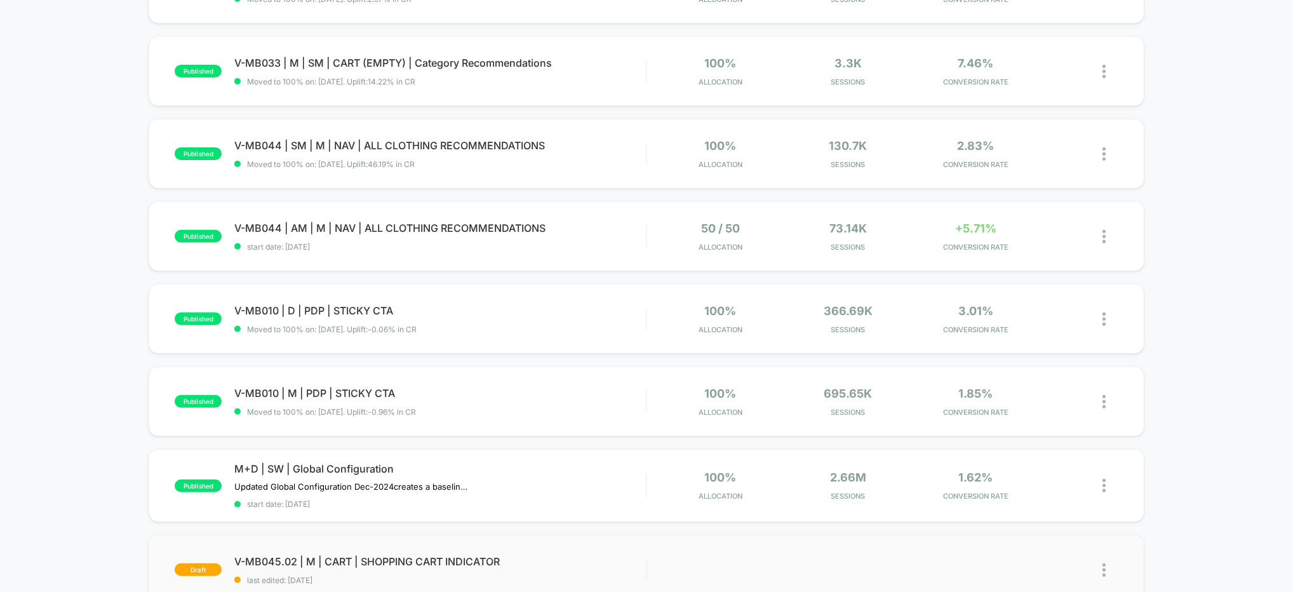
scroll to position [341, 0]
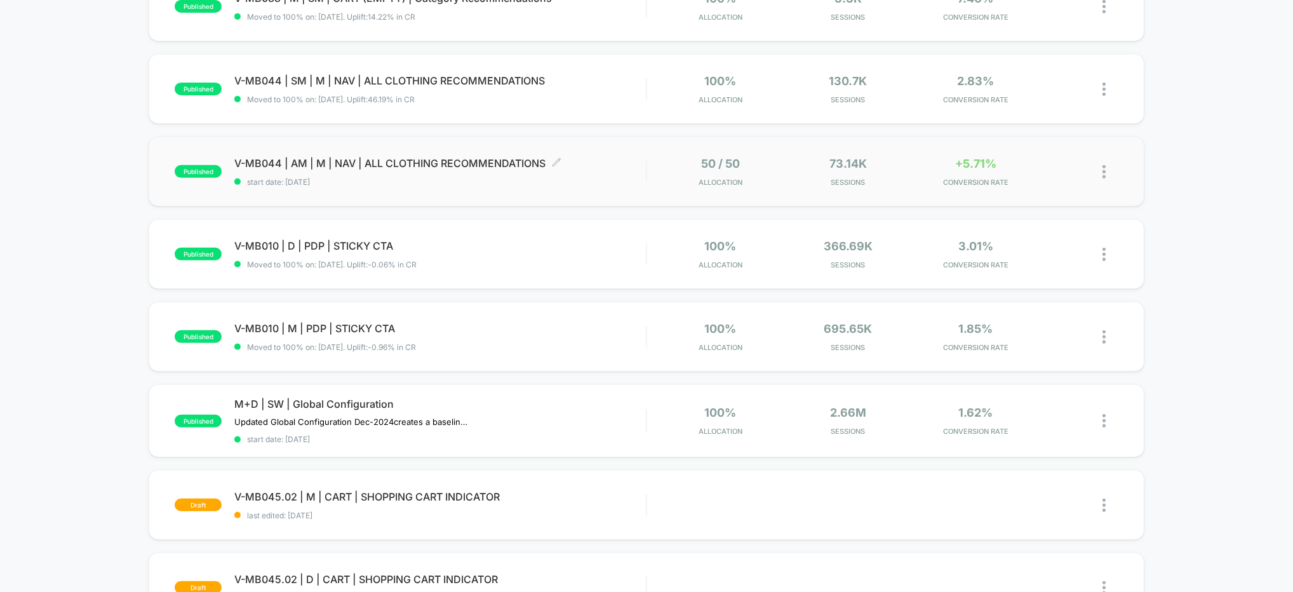
click at [614, 157] on span "V-MB044 | AM | M | NAV | ALL CLOTHING RECOMMENDATIONS Click to edit experience …" at bounding box center [440, 163] width 412 height 13
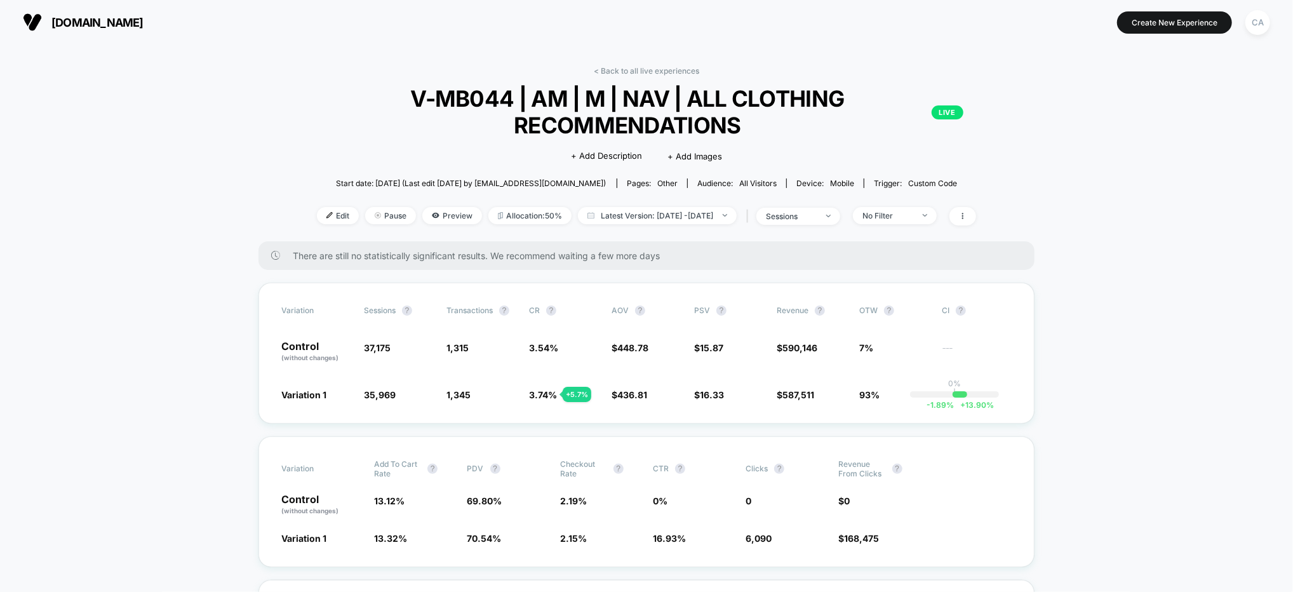
scroll to position [91, 0]
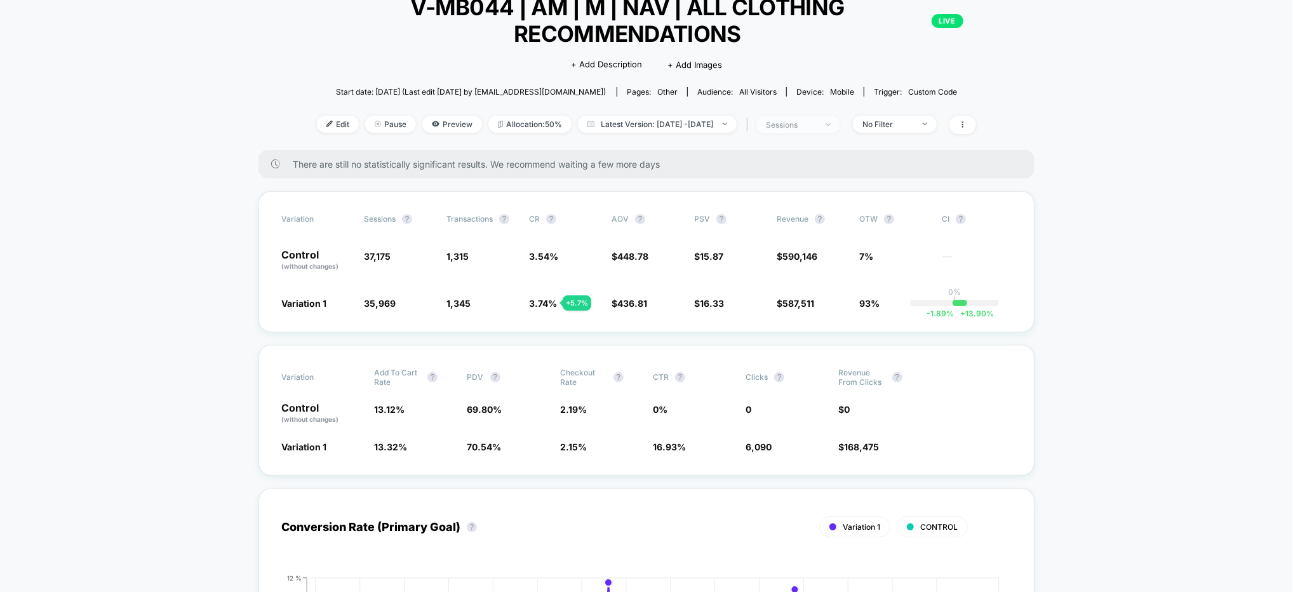
click at [817, 121] on div "sessions" at bounding box center [791, 125] width 51 height 10
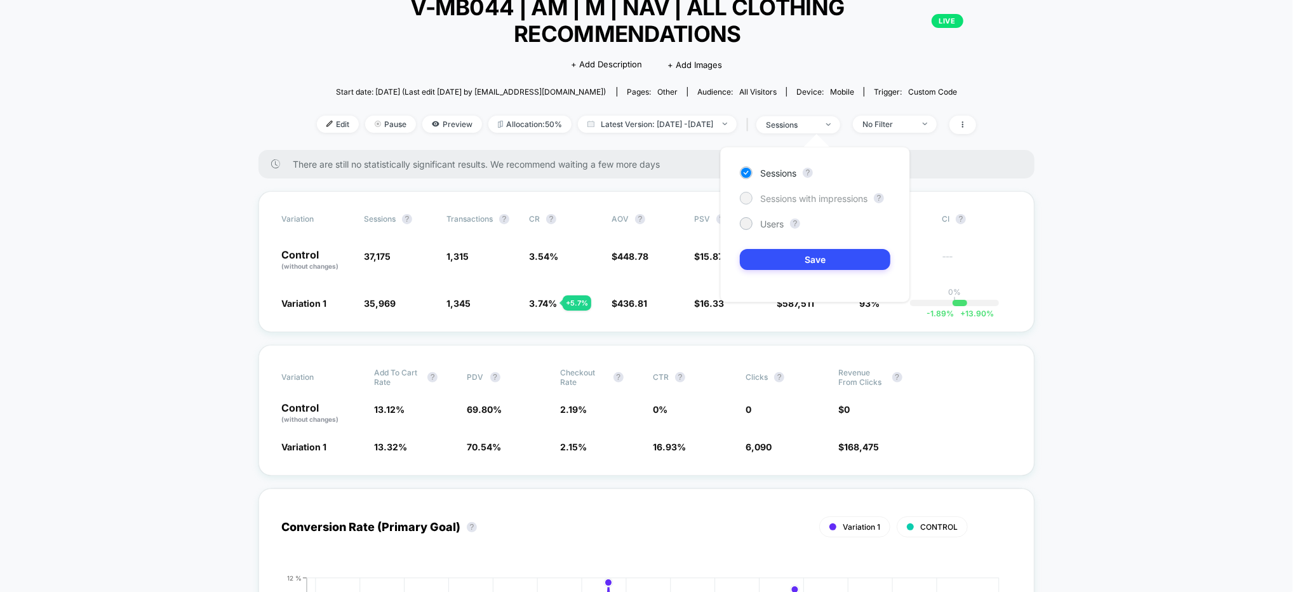
click at [810, 200] on span "Sessions with impressions" at bounding box center [813, 198] width 107 height 11
click at [825, 269] on button "Save" at bounding box center [815, 259] width 151 height 21
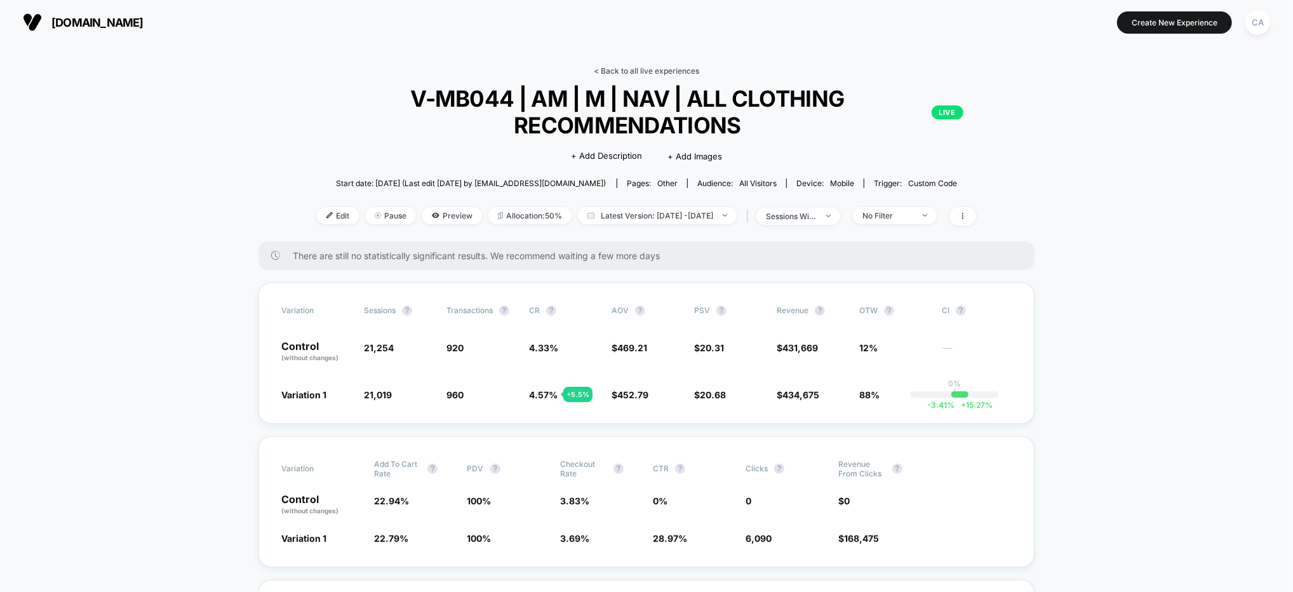
click at [656, 67] on link "< Back to all live experiences" at bounding box center [646, 71] width 105 height 10
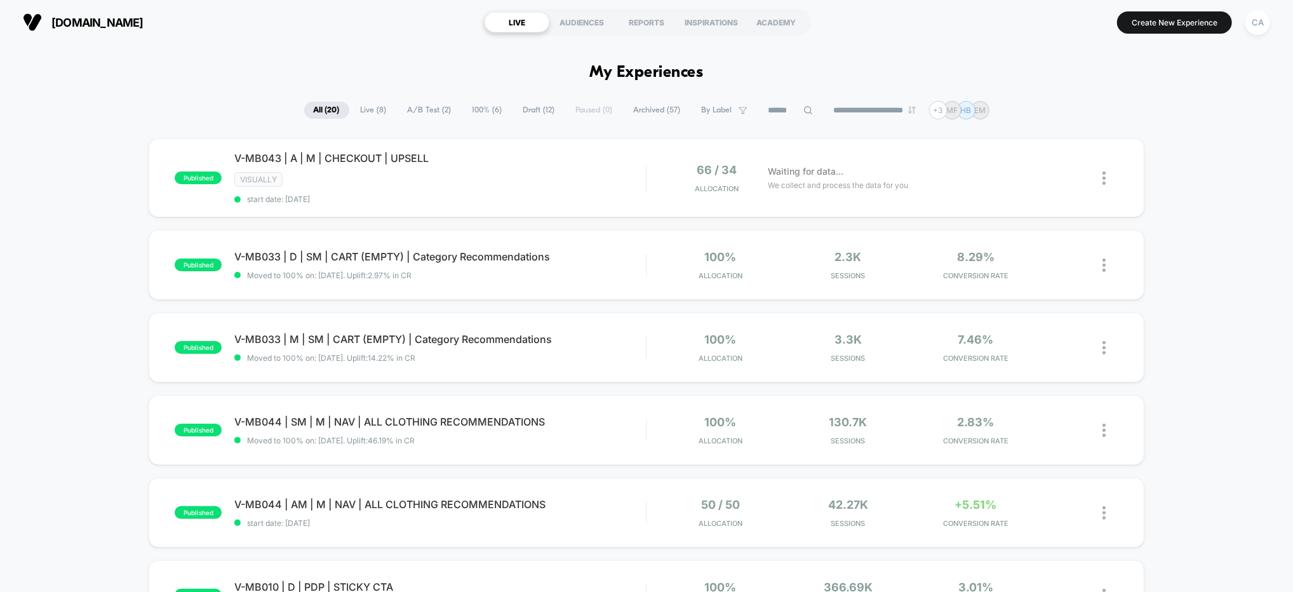
click at [370, 112] on span "Live ( 8 )" at bounding box center [373, 110] width 45 height 17
click at [608, 30] on div "AUDIENCES" at bounding box center [581, 22] width 65 height 20
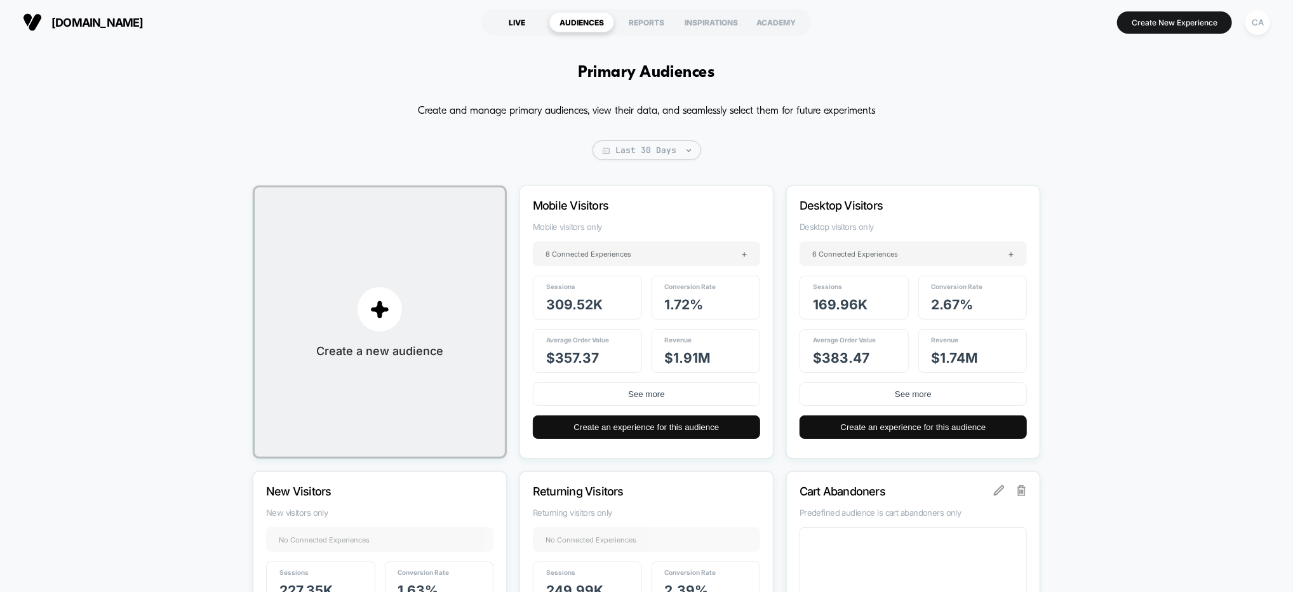
click at [520, 23] on div "LIVE" at bounding box center [517, 22] width 65 height 20
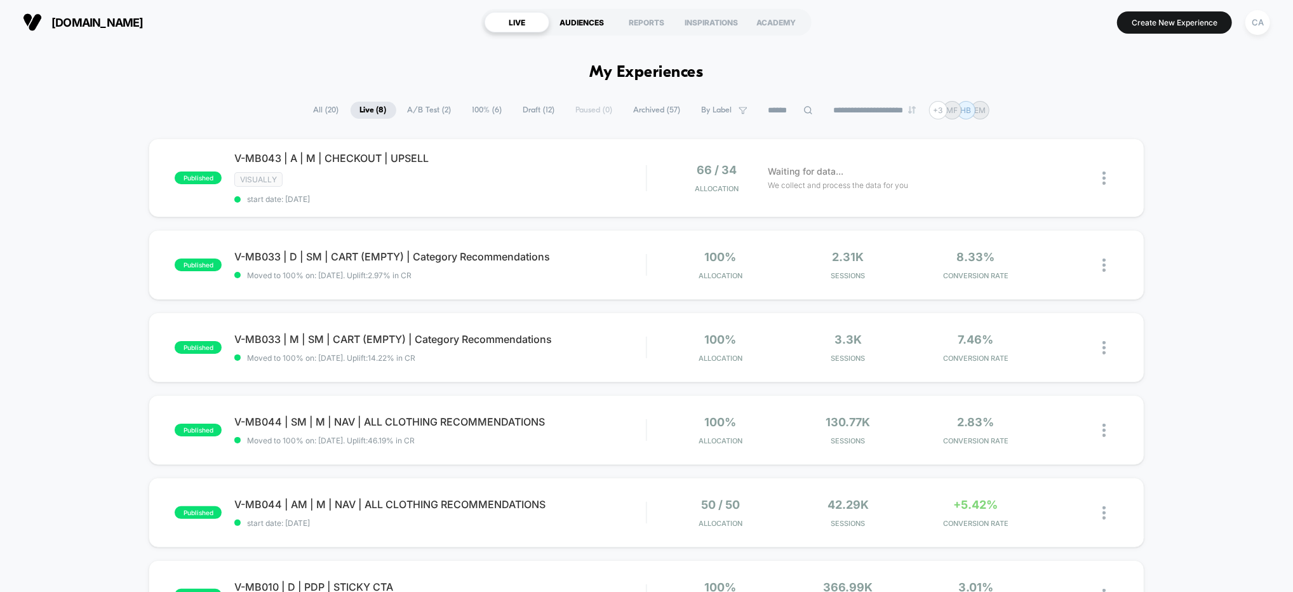
click at [579, 21] on div "AUDIENCES" at bounding box center [581, 22] width 65 height 20
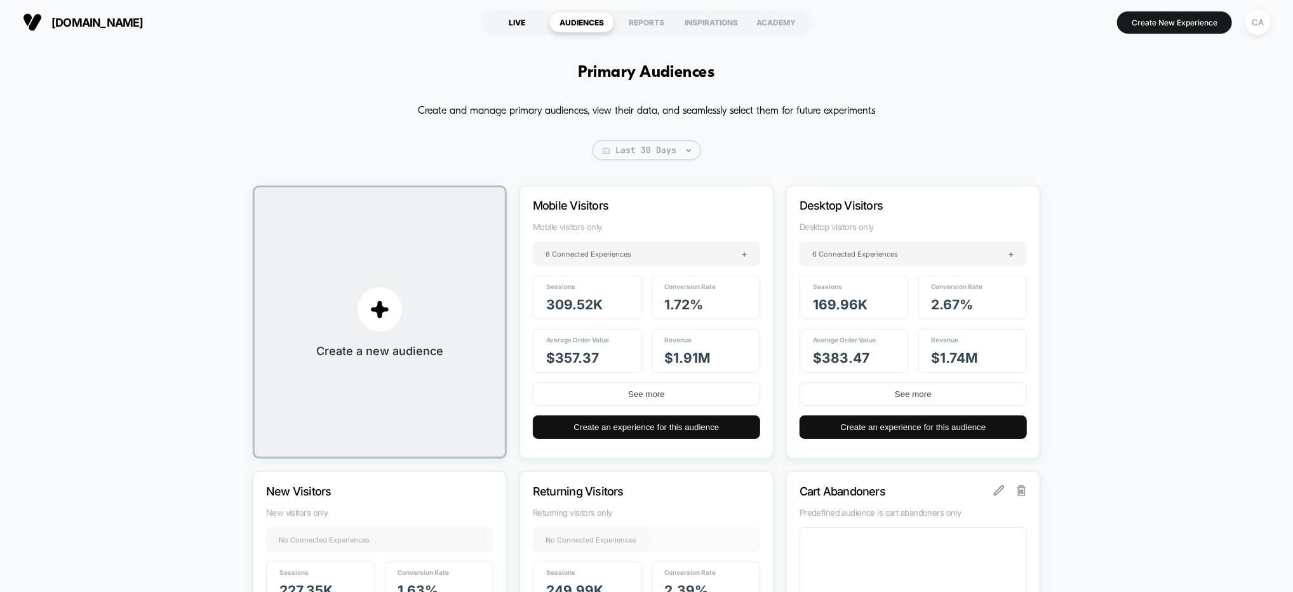
click at [532, 20] on div "LIVE" at bounding box center [517, 22] width 65 height 20
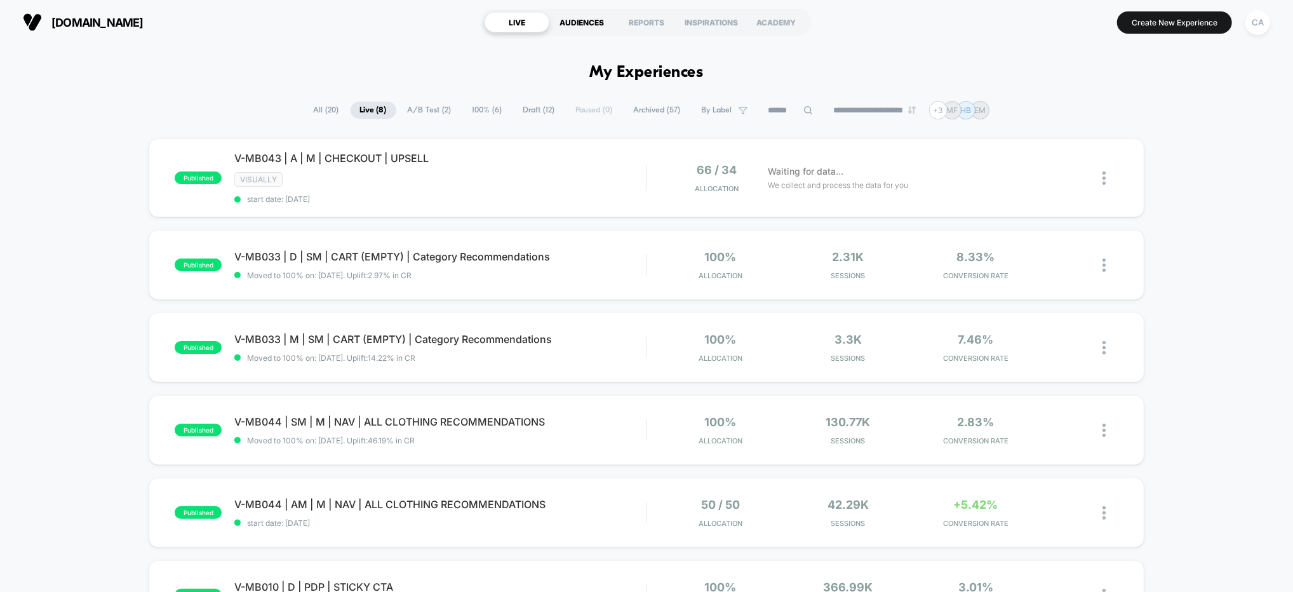
click at [568, 22] on div "AUDIENCES" at bounding box center [581, 22] width 65 height 20
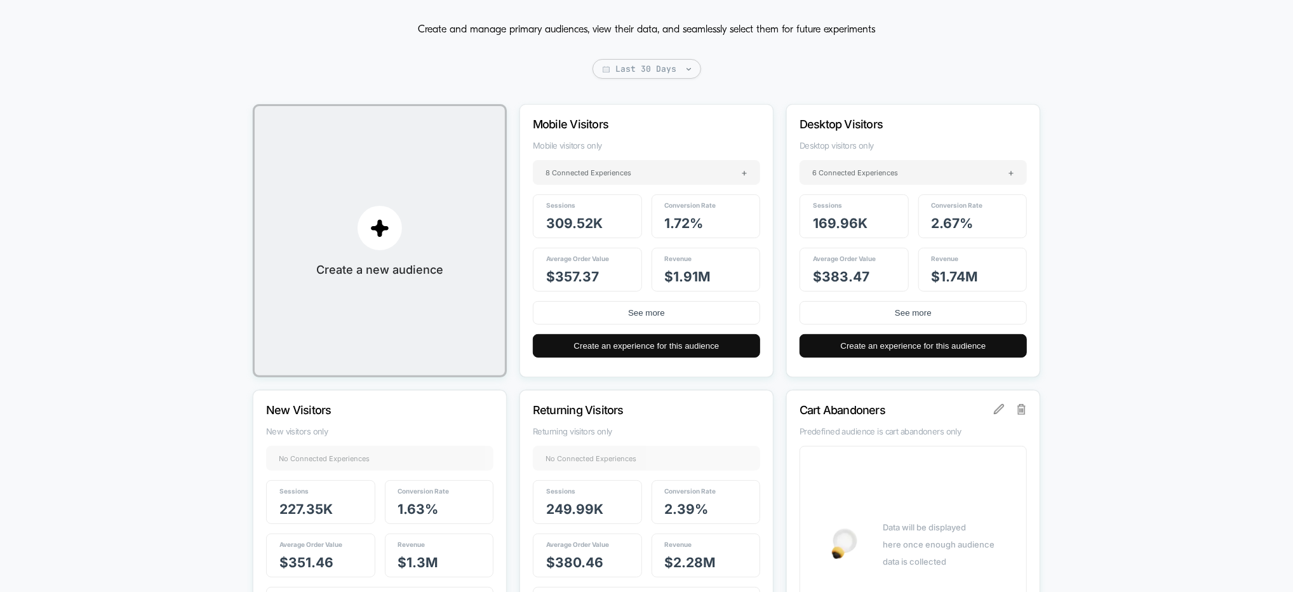
scroll to position [85, 0]
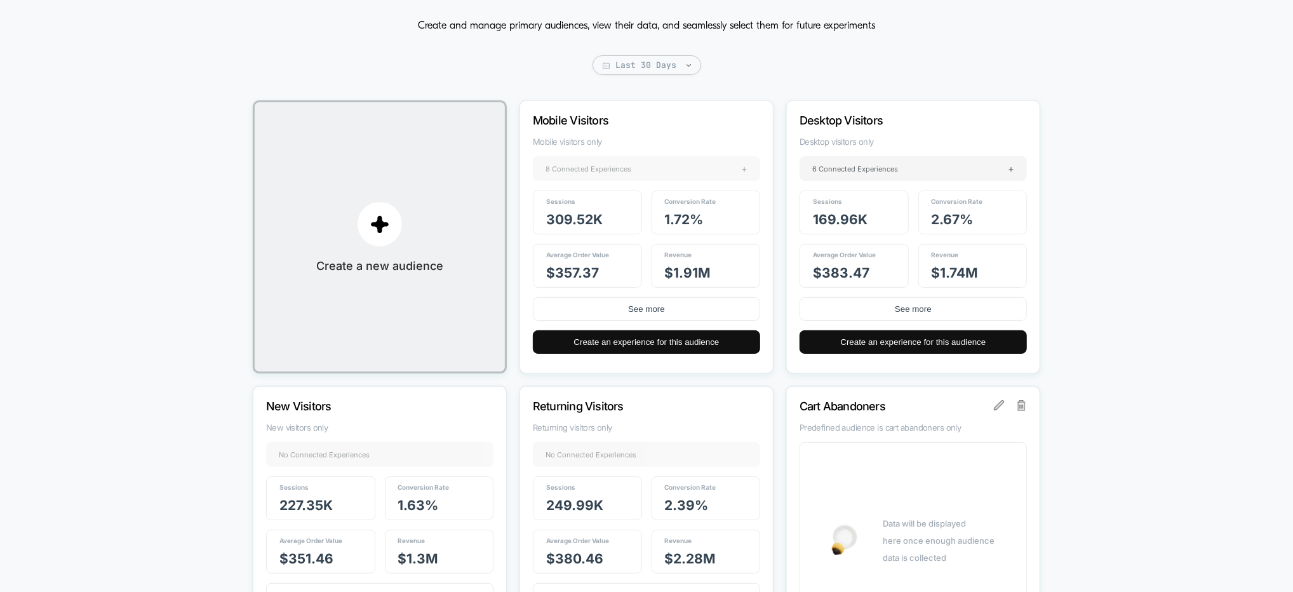
click at [715, 166] on div "8 Connected Experiences +" at bounding box center [646, 168] width 227 height 25
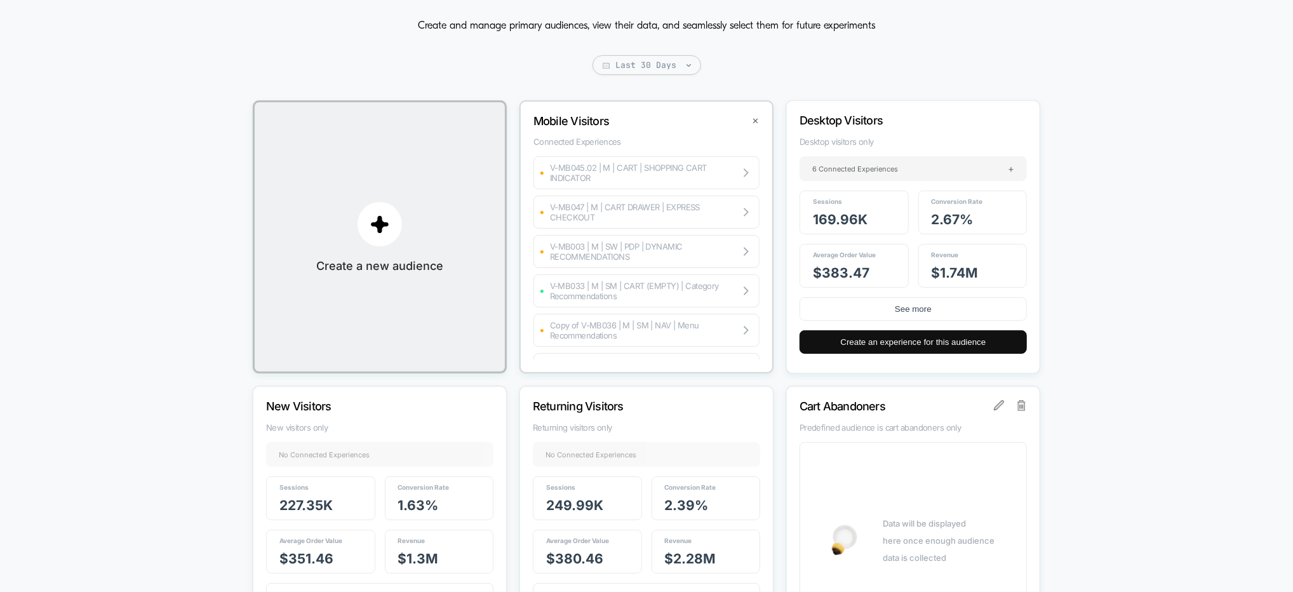
scroll to position [0, 0]
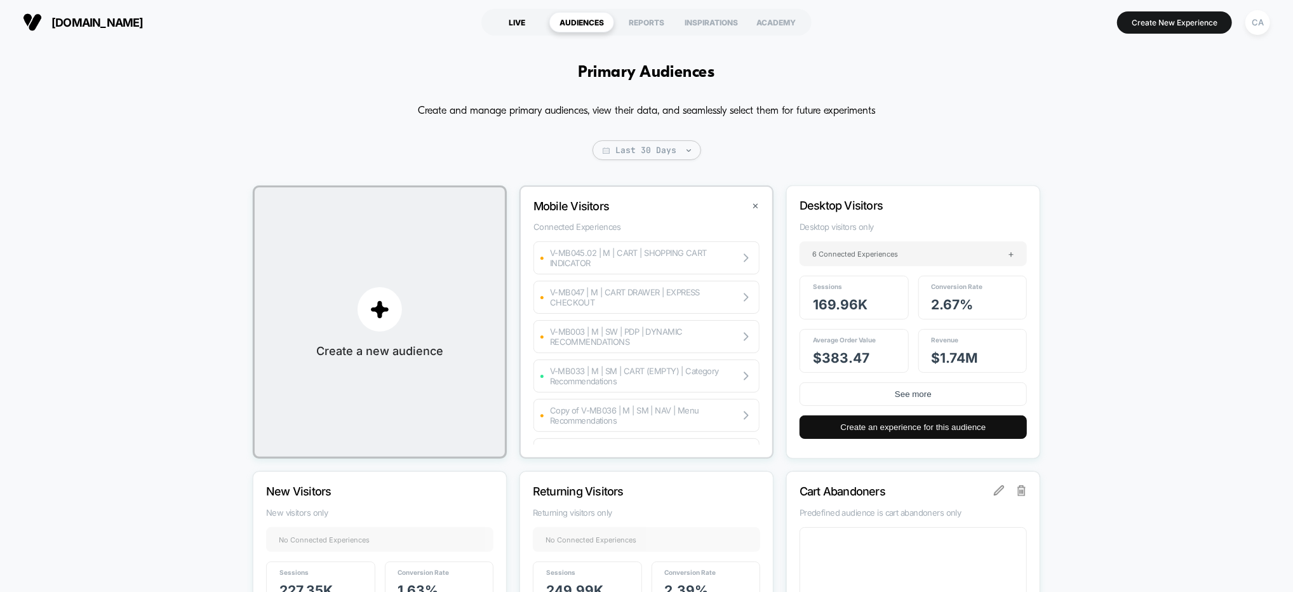
click at [509, 27] on div "LIVE" at bounding box center [517, 22] width 65 height 20
